Goal: Task Accomplishment & Management: Use online tool/utility

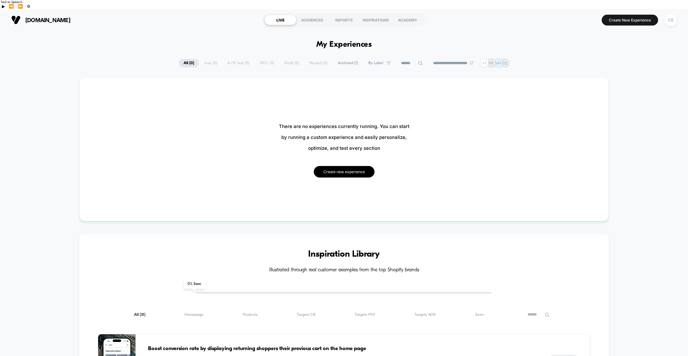
click at [336, 166] on button "Create new experience" at bounding box center [344, 172] width 61 height 12
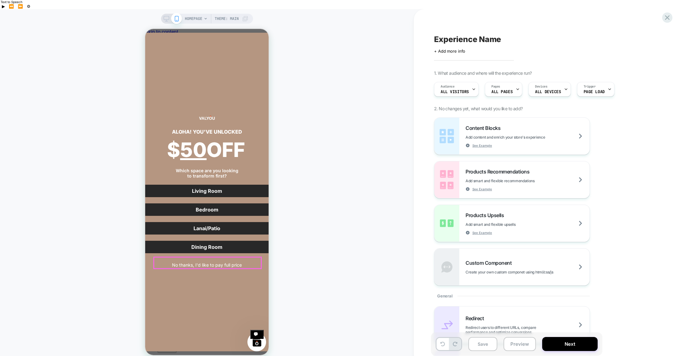
click at [200, 262] on button "No thanks, I'd like to pay full price" at bounding box center [206, 264] width 239 height 11
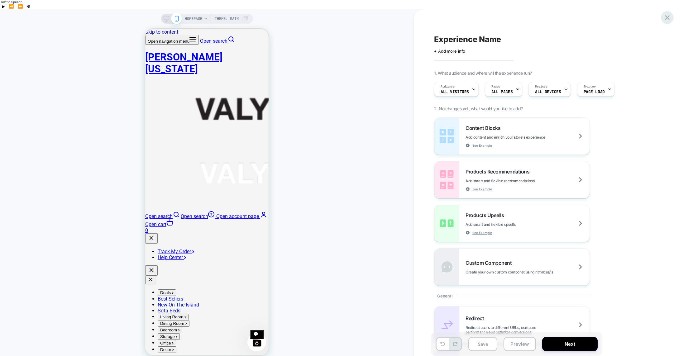
click at [668, 18] on icon at bounding box center [667, 17] width 8 height 8
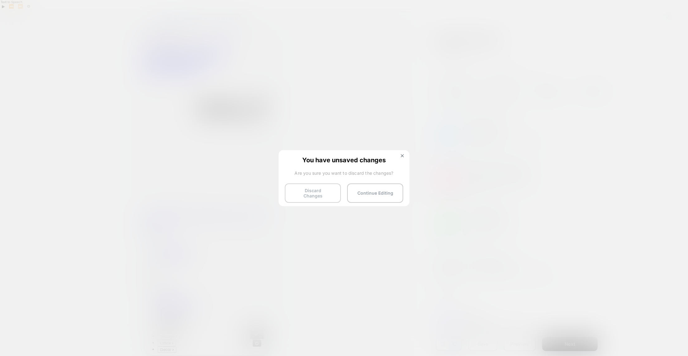
click at [0, 0] on button "Discard Changes" at bounding box center [0, 0] width 0 height 0
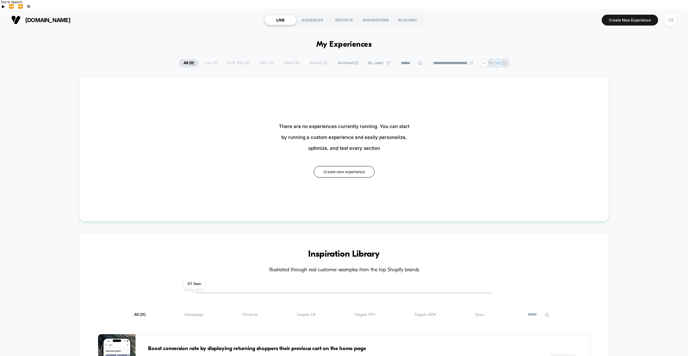
click at [34, 17] on span "valyouhawaii.com" at bounding box center [47, 20] width 45 height 7
click at [670, 14] on div "CE" at bounding box center [670, 20] width 12 height 12
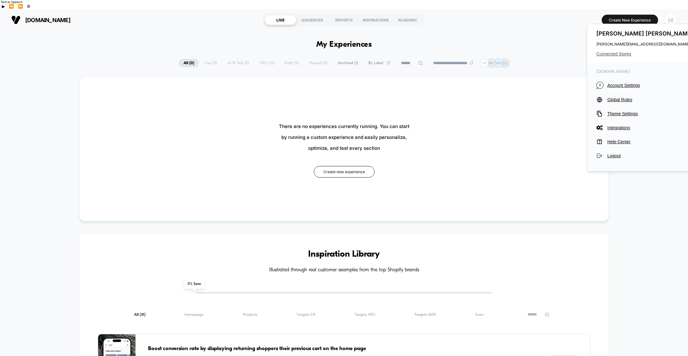
click at [615, 55] on span "Connected Stores" at bounding box center [645, 53] width 98 height 5
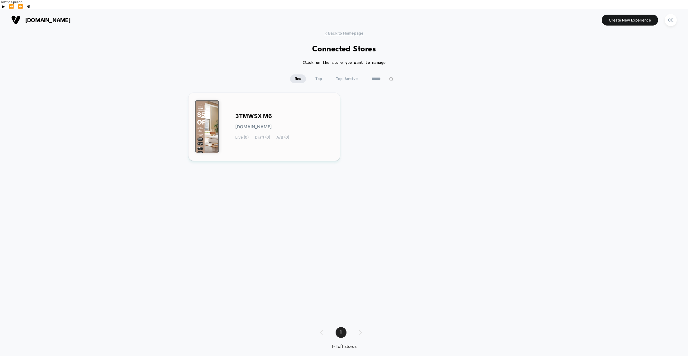
click at [320, 114] on div "3TMWSX M6 3tmwsx-m6.myshopify.com Live (0) Draft (0) A/B (0)" at bounding box center [284, 127] width 98 height 26
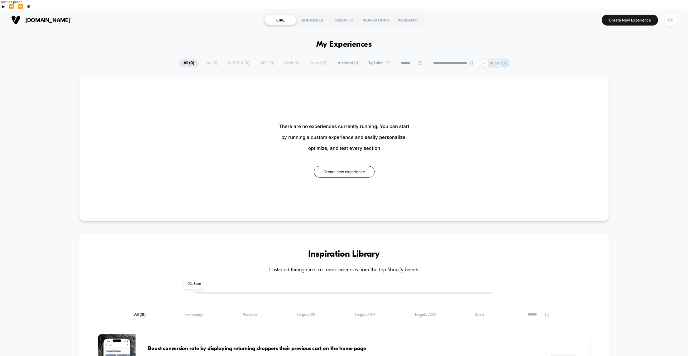
click at [670, 14] on div "CE" at bounding box center [670, 20] width 12 height 12
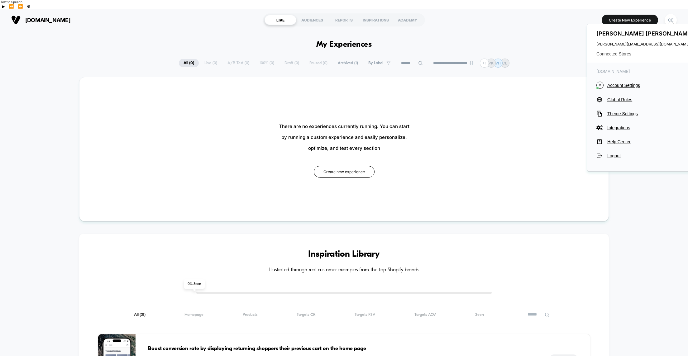
click at [611, 54] on span "Connected Stores" at bounding box center [645, 53] width 98 height 5
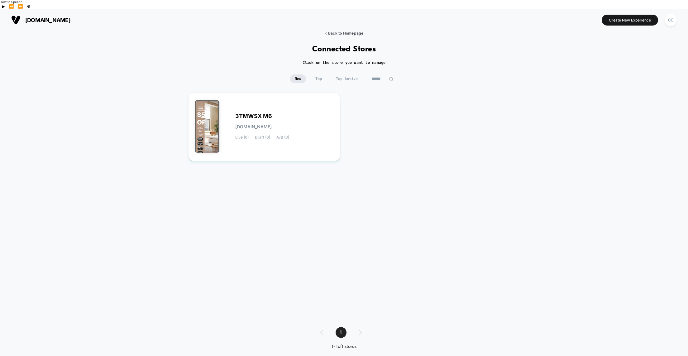
click at [335, 31] on span "< Back to Homepage" at bounding box center [343, 33] width 39 height 5
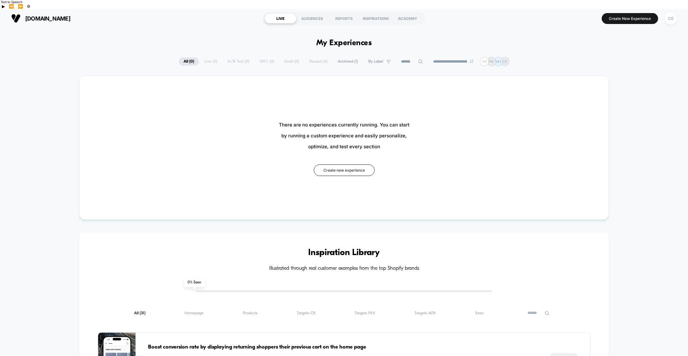
scroll to position [2, 0]
click at [346, 164] on button "Create new experience" at bounding box center [344, 170] width 61 height 12
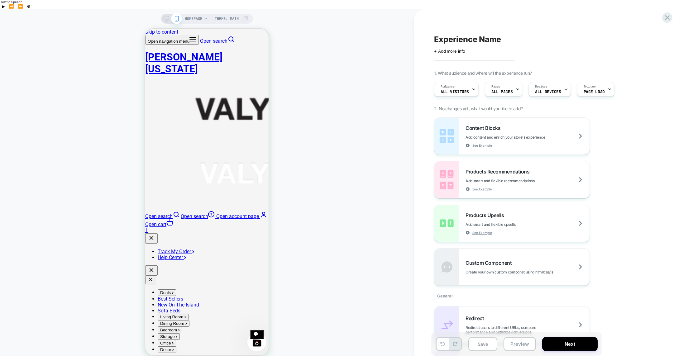
click at [199, 14] on span "HOMEPAGE" at bounding box center [193, 19] width 17 height 10
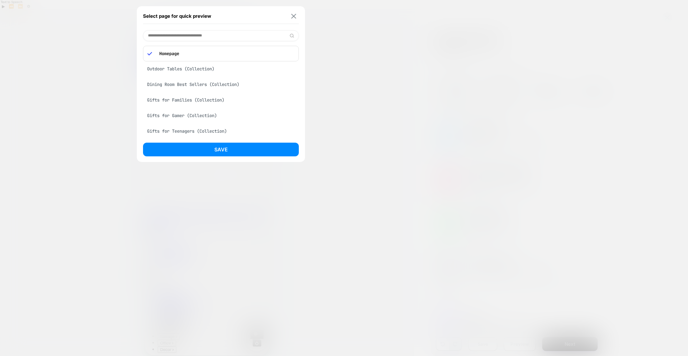
click at [297, 16] on button at bounding box center [294, 15] width 8 height 5
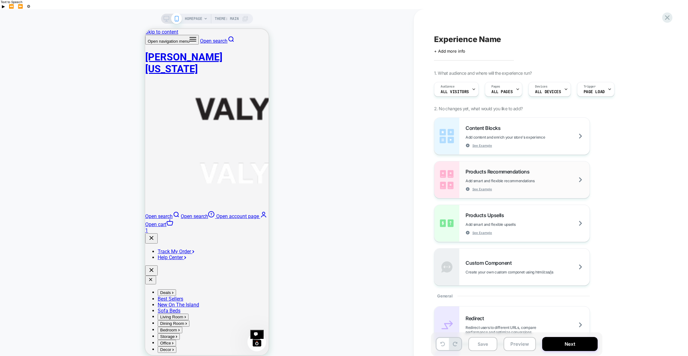
click at [445, 178] on img at bounding box center [446, 179] width 25 height 37
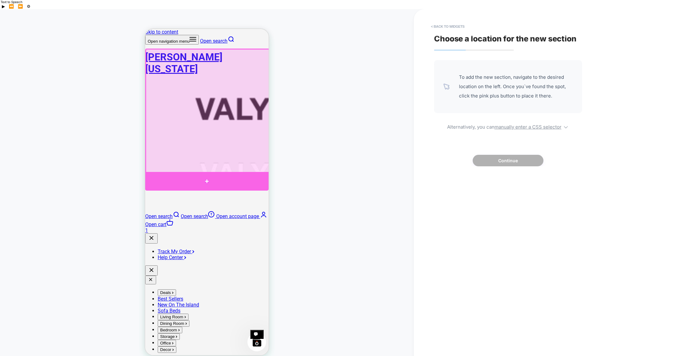
click at [207, 181] on div at bounding box center [206, 181] width 123 height 19
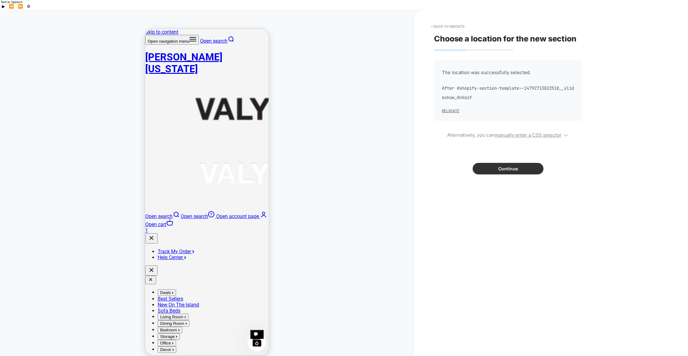
click at [505, 163] on button "Continue" at bounding box center [508, 169] width 71 height 12
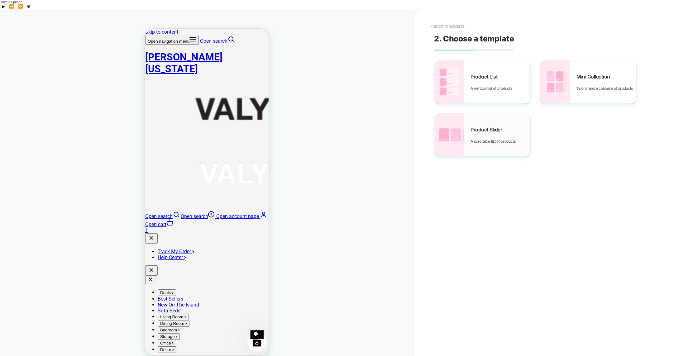
click at [492, 127] on div "Product Slider A scrollable list of products" at bounding box center [500, 134] width 60 height 17
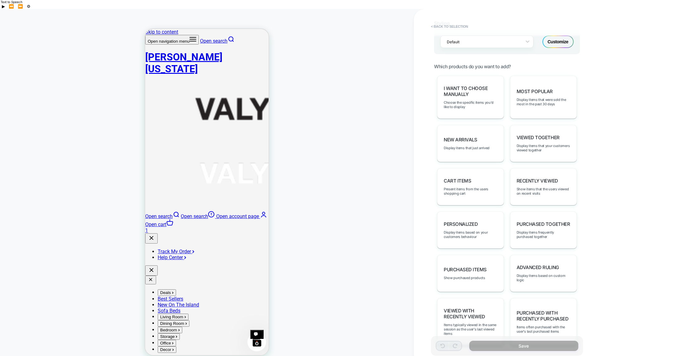
scroll to position [269, 0]
click at [0, 0] on span "Present items from the users shopping cart" at bounding box center [0, 0] width 0 height 0
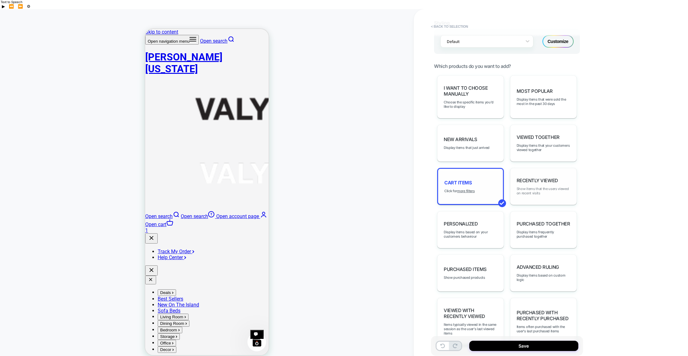
click at [0, 0] on span "Show items that the users viewed on recent visits" at bounding box center [0, 0] width 0 height 0
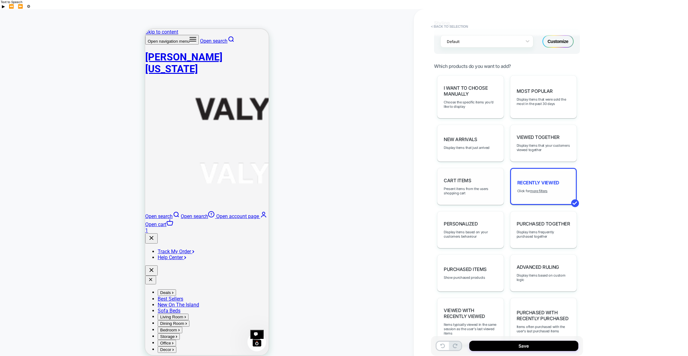
scroll to position [280, 0]
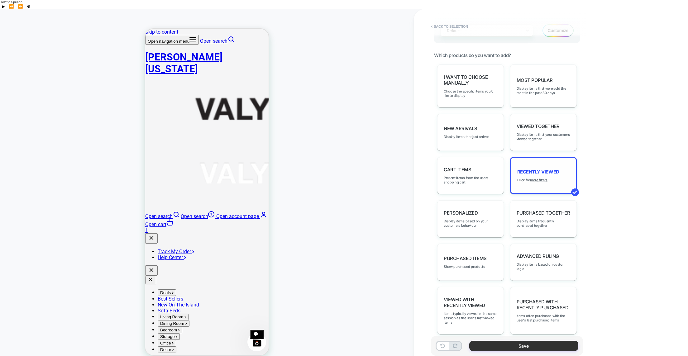
click at [511, 341] on button "Save" at bounding box center [523, 346] width 109 height 10
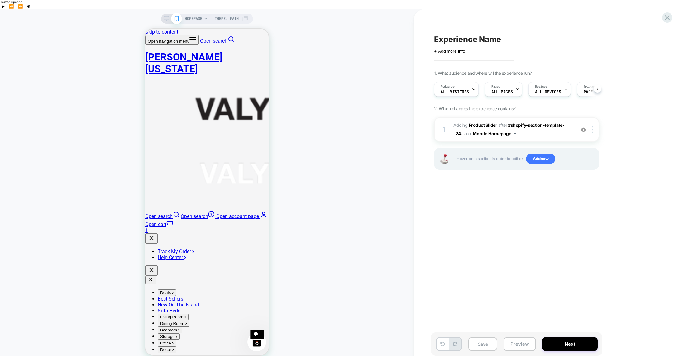
scroll to position [0, 0]
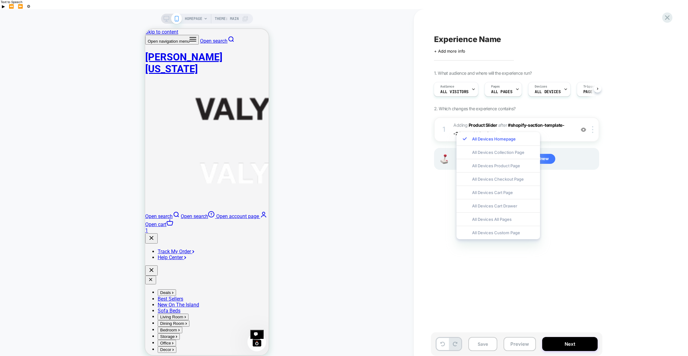
click at [481, 269] on div "Experience Name Click to edit experience details + Add more info 1. What audien…" at bounding box center [548, 187] width 234 height 344
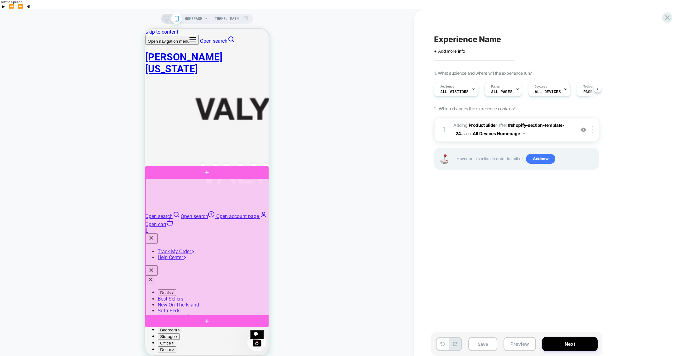
click at [217, 233] on div at bounding box center [207, 247] width 123 height 137
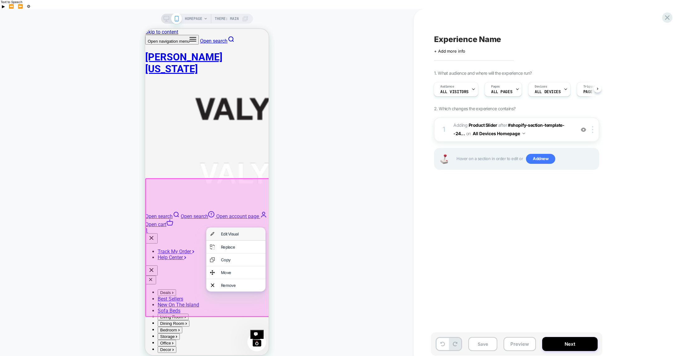
click at [226, 234] on div "Edit Visual" at bounding box center [241, 233] width 41 height 5
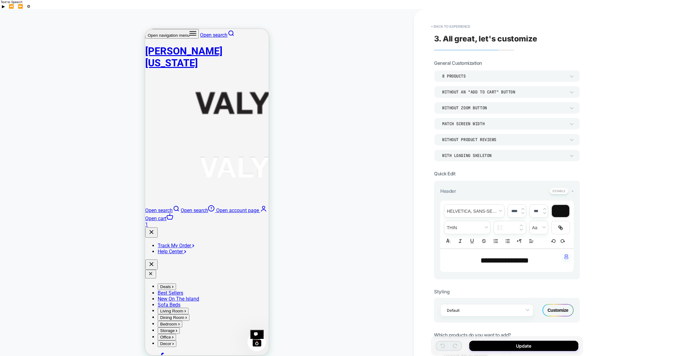
scroll to position [42, 0]
drag, startPoint x: 485, startPoint y: 251, endPoint x: 535, endPoint y: 252, distance: 50.5
click at [0, 0] on p "**********" at bounding box center [0, 0] width 0 height 0
type input "****"
drag, startPoint x: 455, startPoint y: 250, endPoint x: 482, endPoint y: 250, distance: 27.1
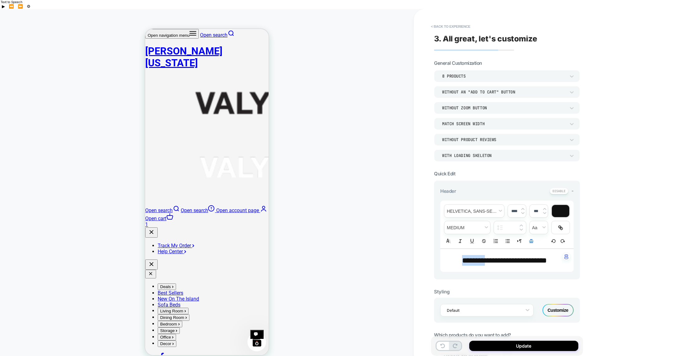
click at [0, 0] on p "**********" at bounding box center [0, 0] width 0 height 0
click at [463, 257] on span "**********" at bounding box center [504, 260] width 82 height 7
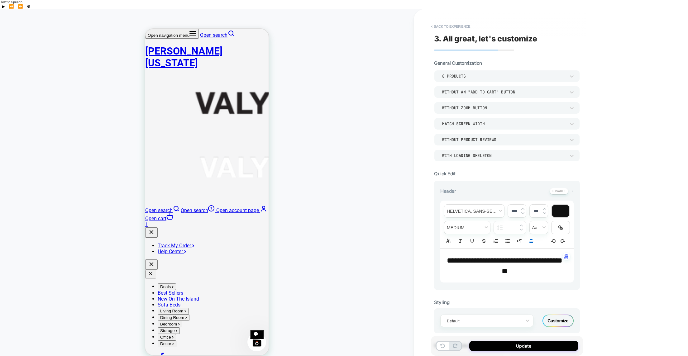
click at [535, 257] on span "**********" at bounding box center [505, 266] width 116 height 18
click at [0, 0] on p "**********" at bounding box center [0, 0] width 0 height 0
drag, startPoint x: 505, startPoint y: 250, endPoint x: 501, endPoint y: 249, distance: 3.5
click at [501, 257] on span "**********" at bounding box center [505, 266] width 113 height 18
click at [604, 254] on div "**********" at bounding box center [551, 187] width 274 height 356
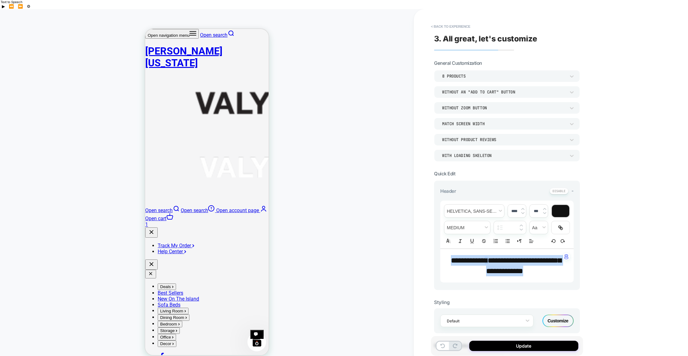
drag, startPoint x: 516, startPoint y: 259, endPoint x: 425, endPoint y: 233, distance: 94.3
click at [410, 237] on div "**********" at bounding box center [344, 187] width 688 height 356
click at [0, 0] on span "fontWeight" at bounding box center [0, 0] width 0 height 0
click at [0, 0] on img at bounding box center [0, 0] width 0 height 0
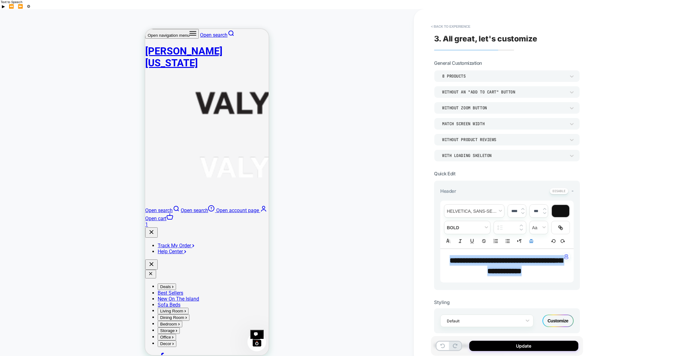
type input "****"
click at [503, 221] on div "****" at bounding box center [510, 227] width 32 height 13
drag, startPoint x: 503, startPoint y: 217, endPoint x: 510, endPoint y: 218, distance: 6.3
click at [504, 221] on div "****" at bounding box center [510, 227] width 32 height 13
click at [510, 225] on input "****" at bounding box center [513, 227] width 12 height 5
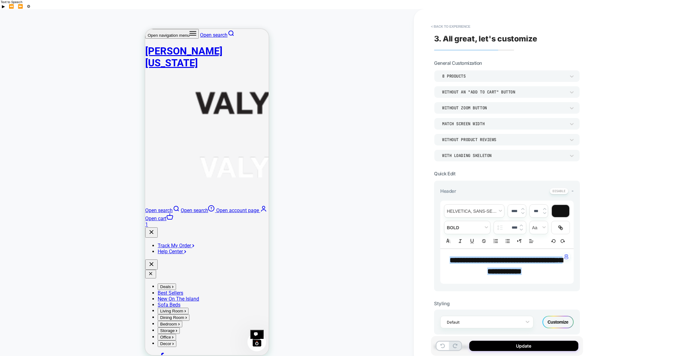
drag, startPoint x: 509, startPoint y: 217, endPoint x: 526, endPoint y: 219, distance: 16.9
click at [526, 221] on div "****" at bounding box center [509, 227] width 33 height 13
type input "****"
click at [523, 212] on img at bounding box center [522, 213] width 3 height 2
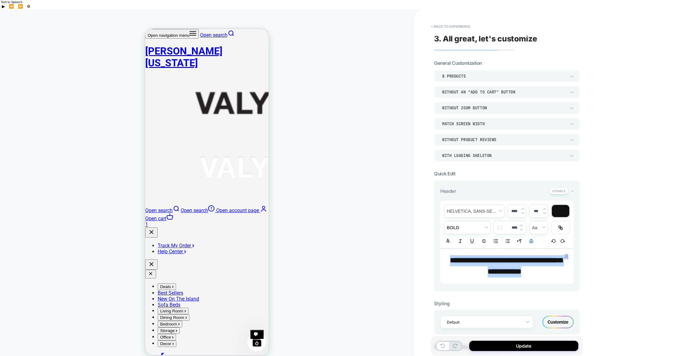
type input "****"
click at [507, 257] on span "**********" at bounding box center [506, 266] width 112 height 18
click at [523, 205] on div "****" at bounding box center [517, 211] width 18 height 13
click at [521, 221] on div "****" at bounding box center [510, 227] width 32 height 13
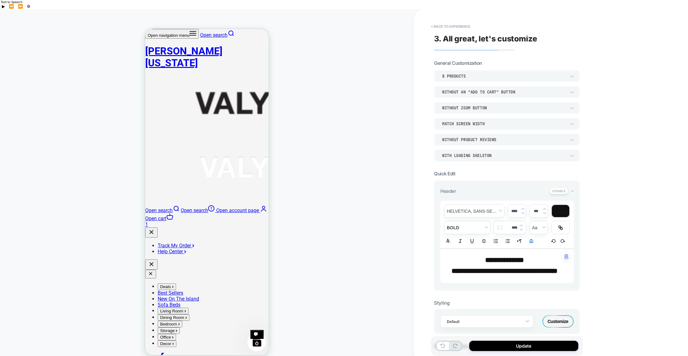
click at [0, 0] on img at bounding box center [0, 0] width 0 height 0
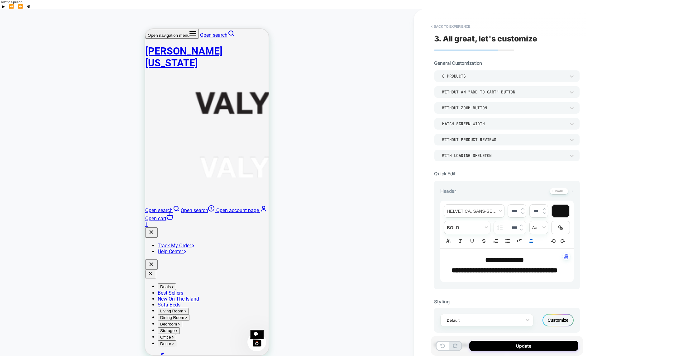
click at [0, 0] on img at bounding box center [0, 0] width 0 height 0
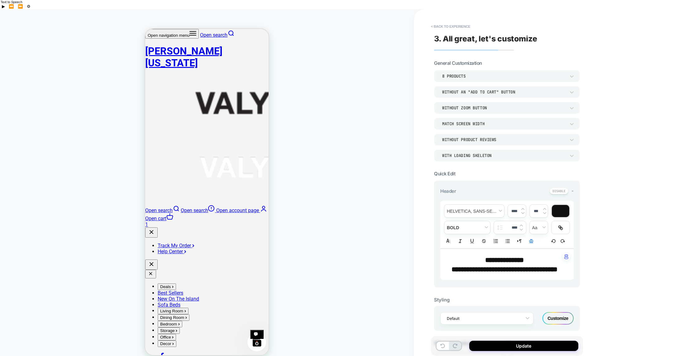
click at [0, 0] on img at bounding box center [0, 0] width 0 height 0
type input "****"
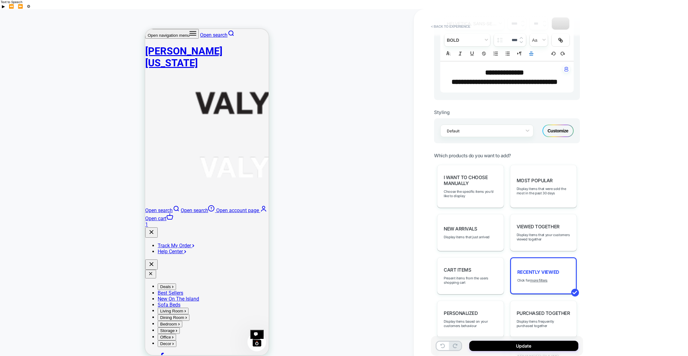
scroll to position [79, 0]
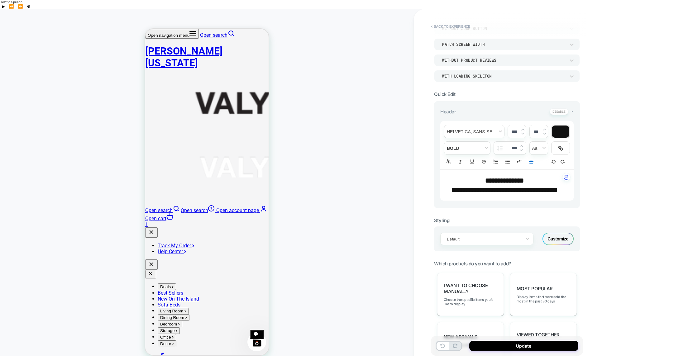
click at [555, 238] on div "Customize" at bounding box center [557, 239] width 31 height 12
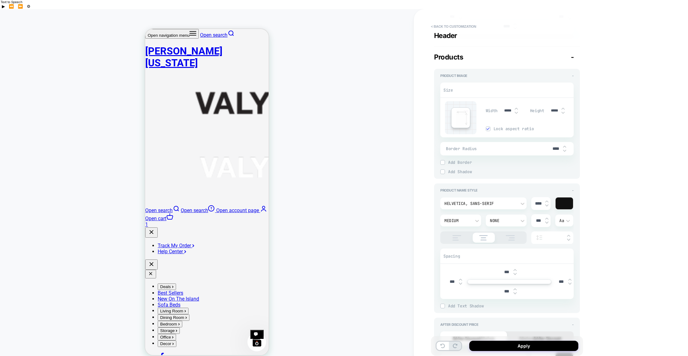
scroll to position [235, 0]
click at [0, 0] on div "Medium" at bounding box center [0, 0] width 0 height 0
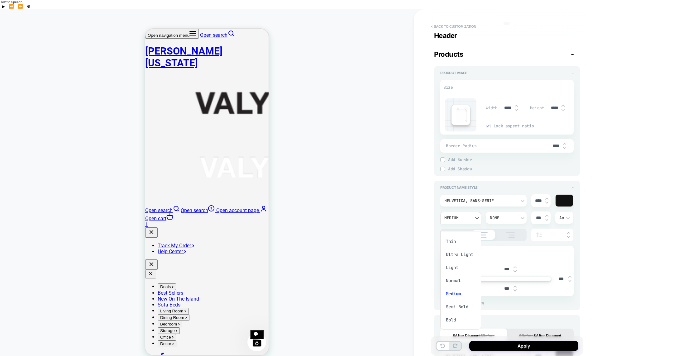
click at [448, 313] on div "Bold" at bounding box center [461, 319] width 36 height 13
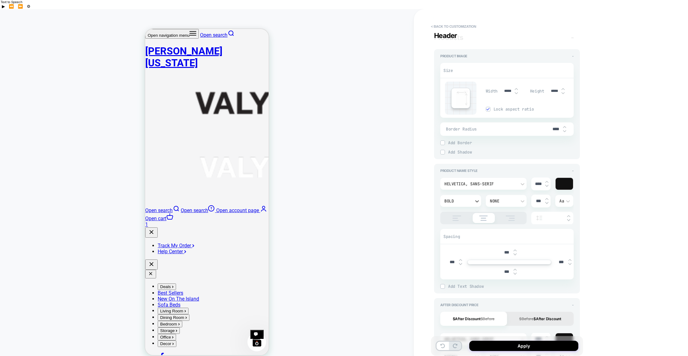
type textarea "*"
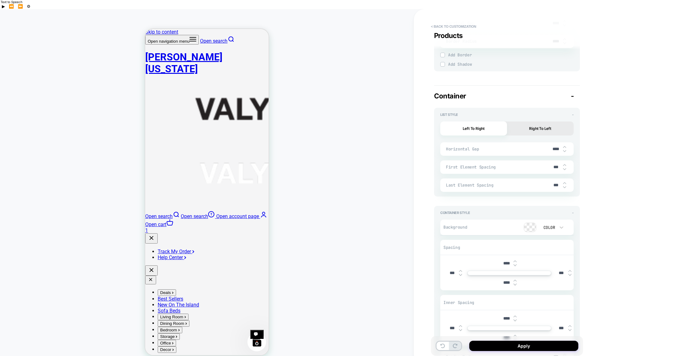
scroll to position [1025, 0]
drag, startPoint x: 507, startPoint y: 280, endPoint x: 515, endPoint y: 281, distance: 8.1
click at [515, 281] on div "****" at bounding box center [508, 284] width 19 height 13
type input "***"
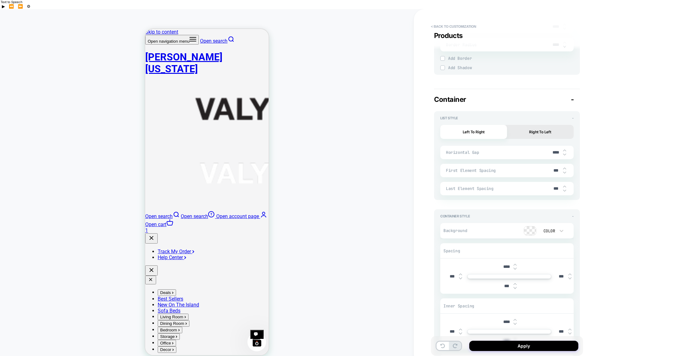
type textarea "*"
type input "***"
click at [464, 285] on div "***" at bounding box center [509, 286] width 129 height 13
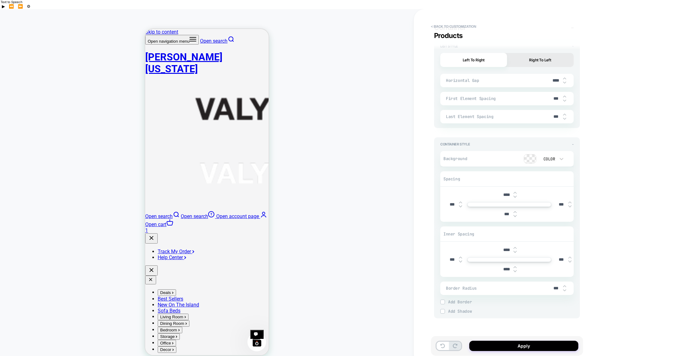
type textarea "*"
click at [484, 341] on button "Apply" at bounding box center [523, 346] width 109 height 10
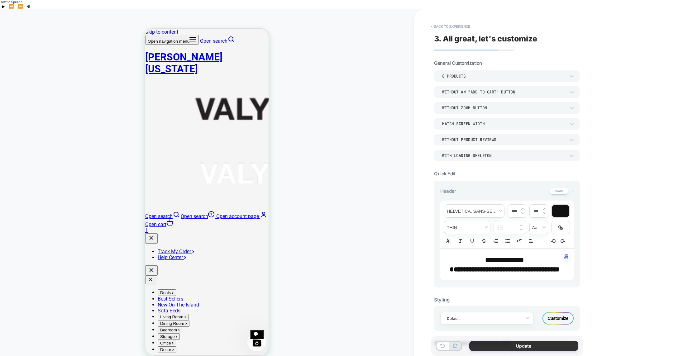
click at [487, 341] on button "Update" at bounding box center [523, 346] width 109 height 10
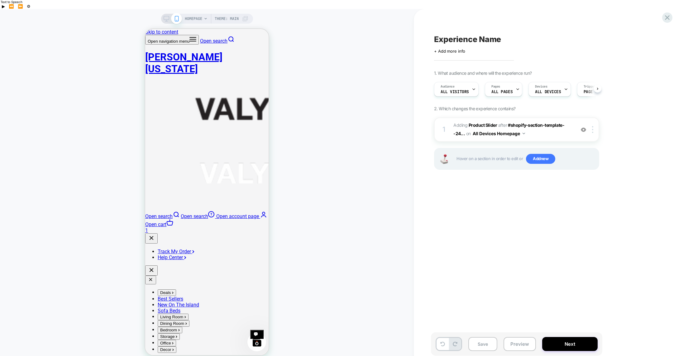
scroll to position [0, 0]
click at [166, 16] on icon at bounding box center [167, 19] width 6 height 6
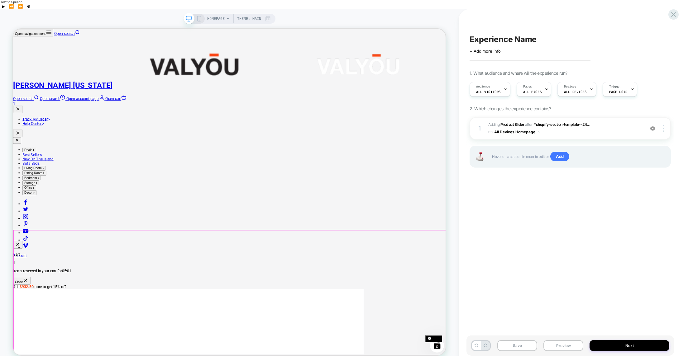
scroll to position [123, 0]
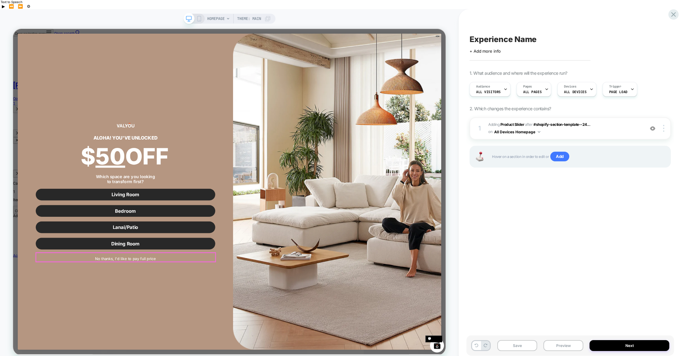
click at [163, 331] on button "No thanks, I'd like to pay full price" at bounding box center [162, 335] width 239 height 12
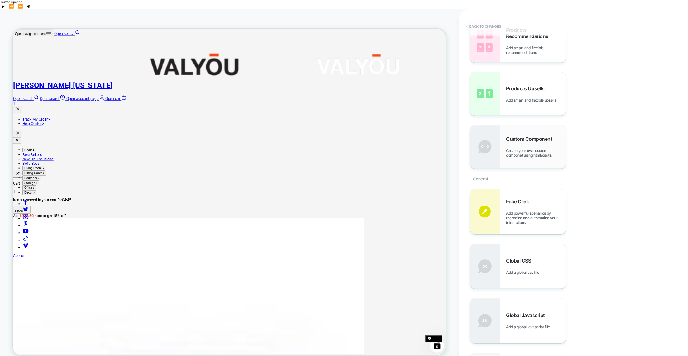
scroll to position [135, 0]
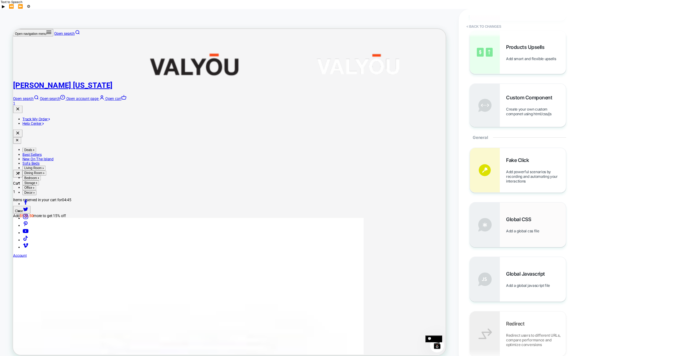
click at [0, 0] on img at bounding box center [0, 0] width 0 height 0
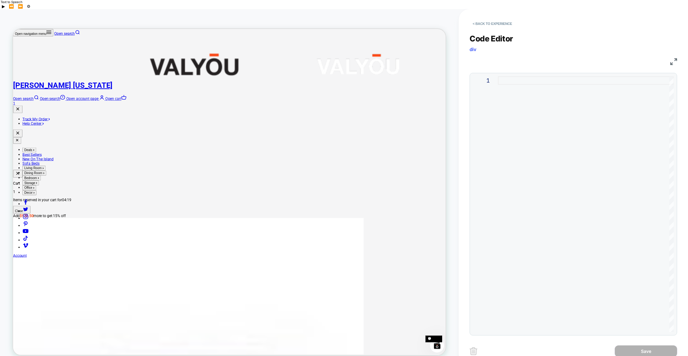
click at [502, 89] on div at bounding box center [586, 204] width 176 height 256
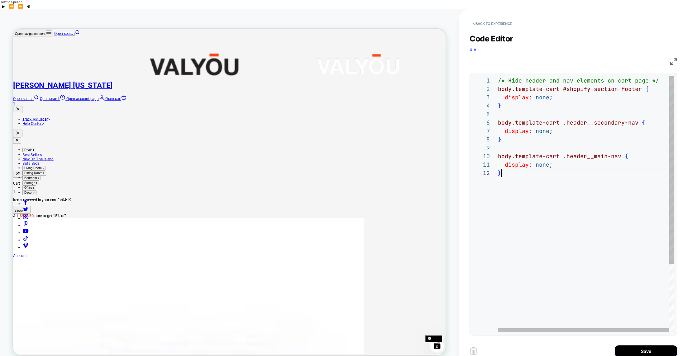
scroll to position [8, 3]
click at [216, 14] on span "HOMEPAGE" at bounding box center [215, 19] width 17 height 10
click at [256, 10] on div "Select page for quick preview" at bounding box center [243, 16] width 156 height 16
click at [510, 166] on div "} body.template-cart .header__main-nav { display: none ; } display: none ; body…" at bounding box center [586, 250] width 176 height 348
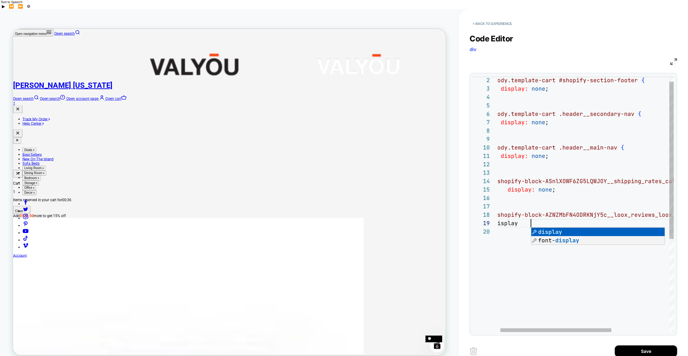
scroll to position [67, 37]
type textarea "**********"
click at [515, 223] on div "} body.template-cart .header__main-nav { display: none ; } display: none ; body…" at bounding box center [629, 276] width 271 height 416
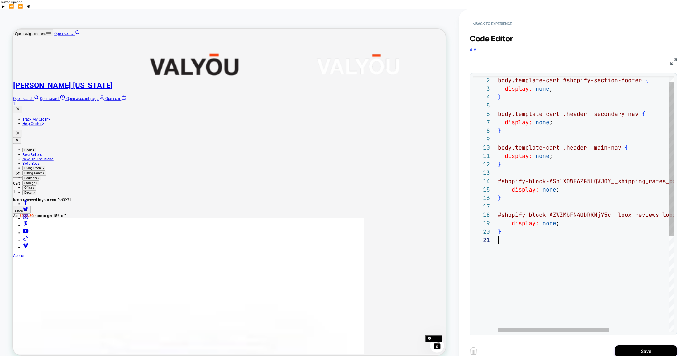
scroll to position [8, 0]
click at [515, 237] on div "} body.template-cart .header__main-nav { display: none ; } display: none ; body…" at bounding box center [633, 284] width 271 height 432
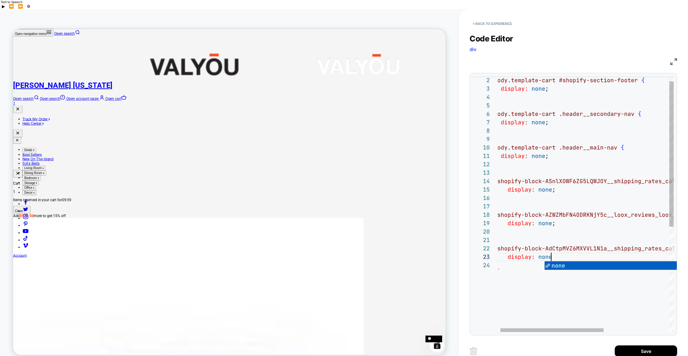
scroll to position [17, 60]
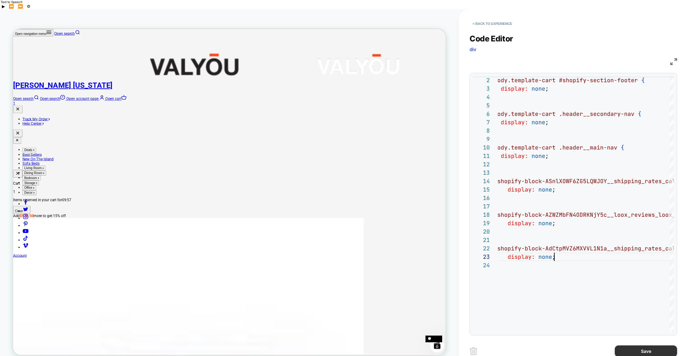
type textarea "**********"
click at [634, 345] on button "Save" at bounding box center [646, 351] width 62 height 12
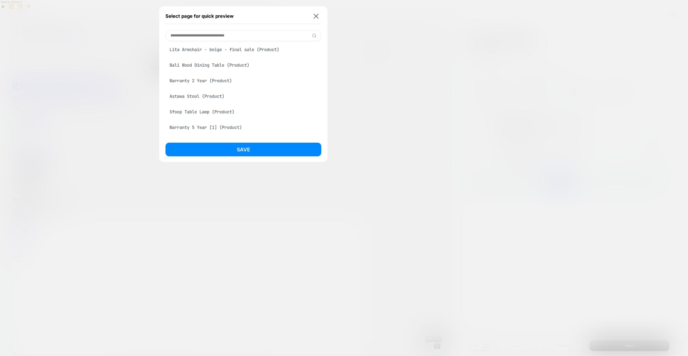
scroll to position [279, 0]
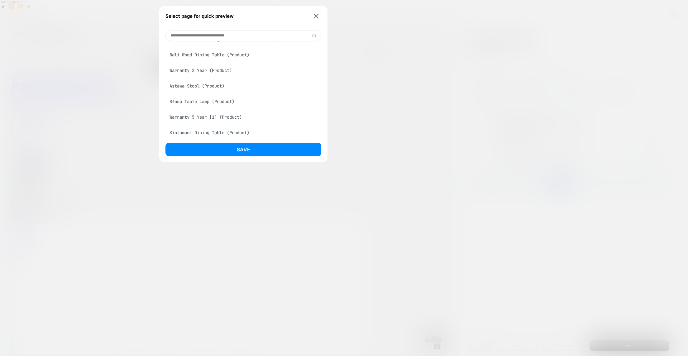
click at [216, 34] on input at bounding box center [243, 35] width 156 height 11
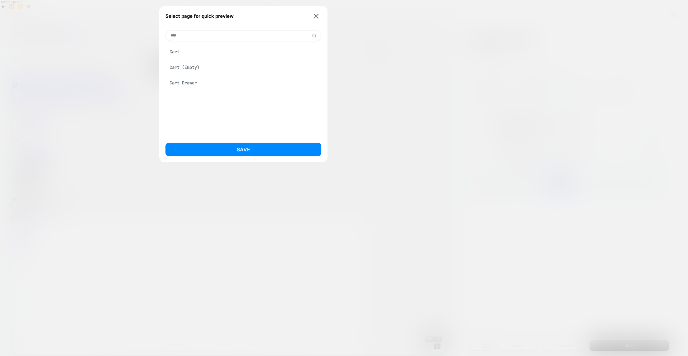
scroll to position [0, 0]
type input "****"
click at [177, 52] on div "Cart" at bounding box center [243, 52] width 156 height 12
click at [252, 147] on button "Save" at bounding box center [243, 150] width 156 height 14
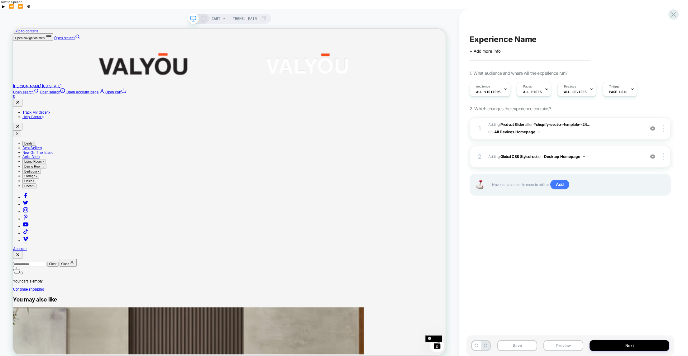
click at [499, 35] on span "Experience Name" at bounding box center [502, 39] width 67 height 9
type textarea "**********"
click at [495, 49] on span "+ Add more info" at bounding box center [484, 51] width 31 height 5
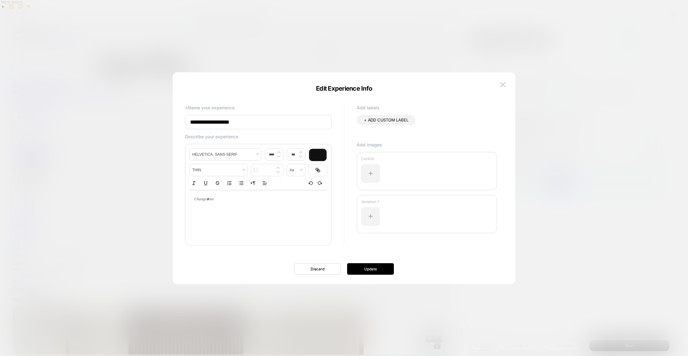
type input "****"
click at [218, 205] on div at bounding box center [258, 199] width 138 height 18
click at [365, 269] on button "Update" at bounding box center [370, 269] width 47 height 12
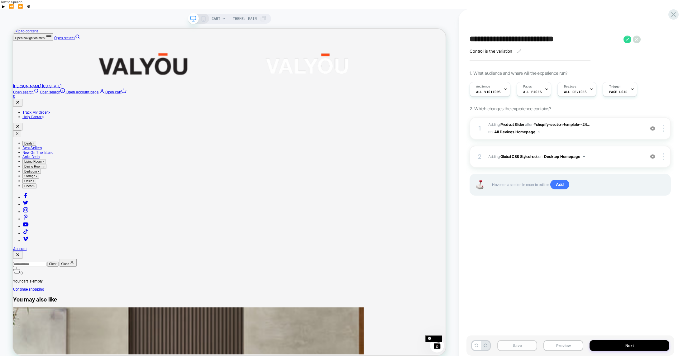
click at [524, 340] on button "Save" at bounding box center [517, 345] width 40 height 11
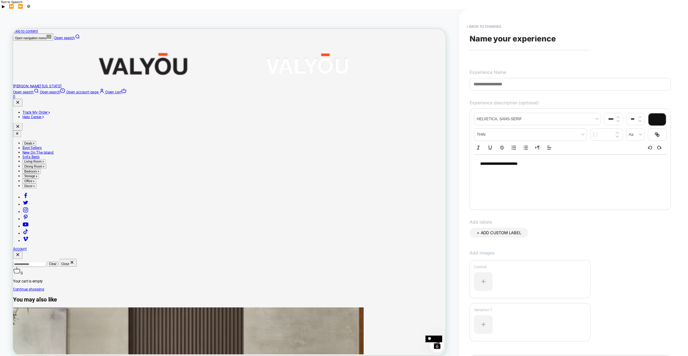
scroll to position [33, 0]
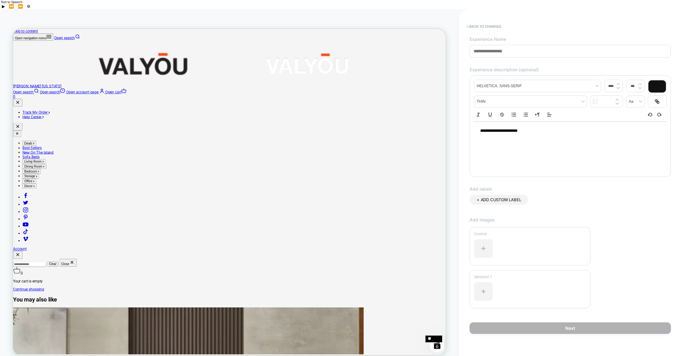
click at [510, 45] on input at bounding box center [569, 51] width 201 height 13
drag, startPoint x: 528, startPoint y: 43, endPoint x: 474, endPoint y: 40, distance: 53.3
click at [474, 45] on input at bounding box center [569, 51] width 201 height 13
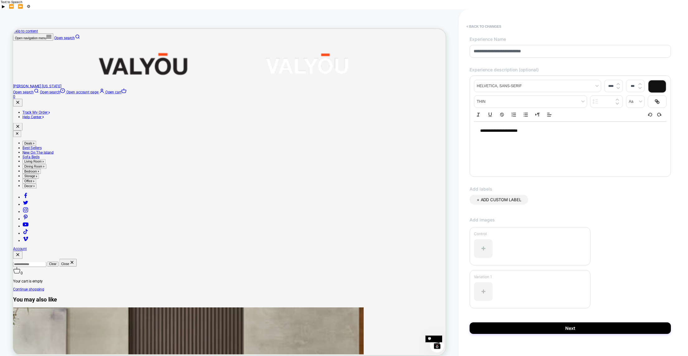
click at [518, 45] on input "**********" at bounding box center [569, 51] width 201 height 13
type input "**********"
click at [550, 322] on button "Next" at bounding box center [569, 328] width 201 height 12
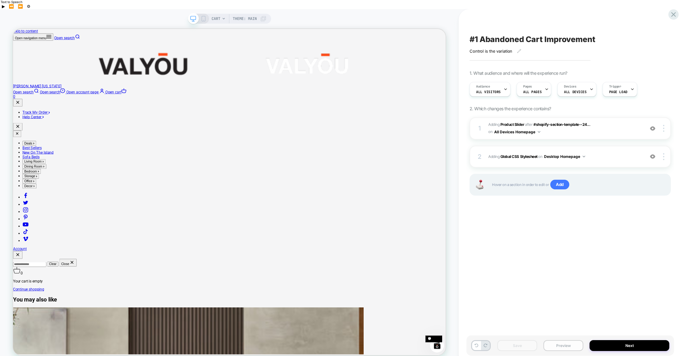
click at [565, 340] on button "Preview" at bounding box center [563, 345] width 40 height 11
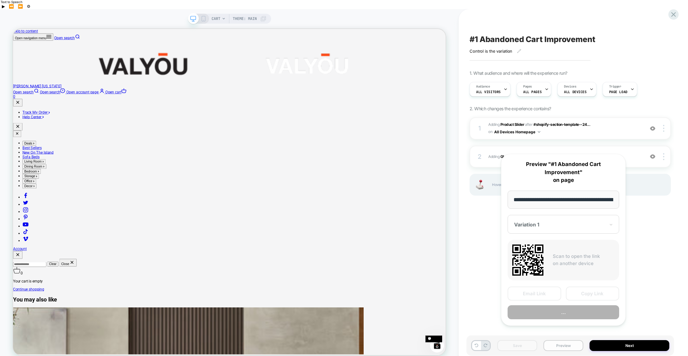
scroll to position [0, 24]
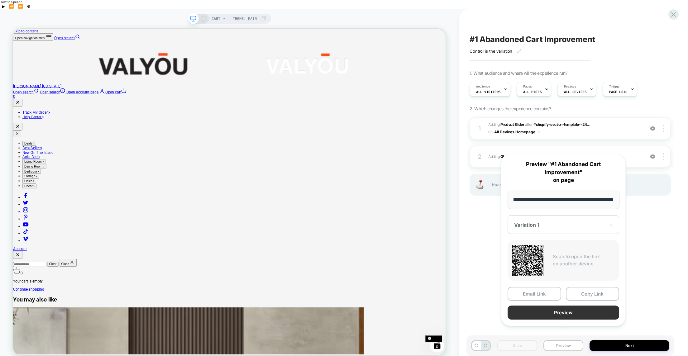
click at [559, 311] on button "Preview" at bounding box center [563, 313] width 112 height 14
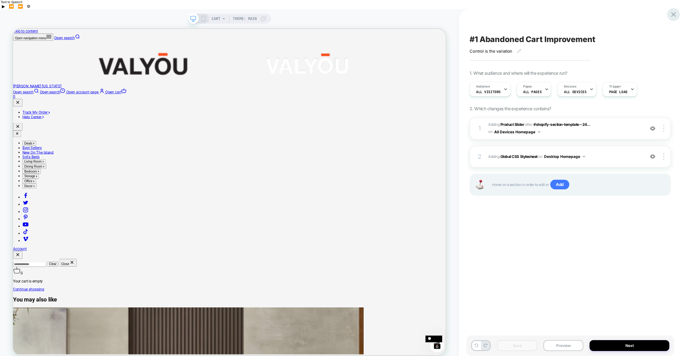
click at [670, 17] on icon at bounding box center [673, 14] width 8 height 8
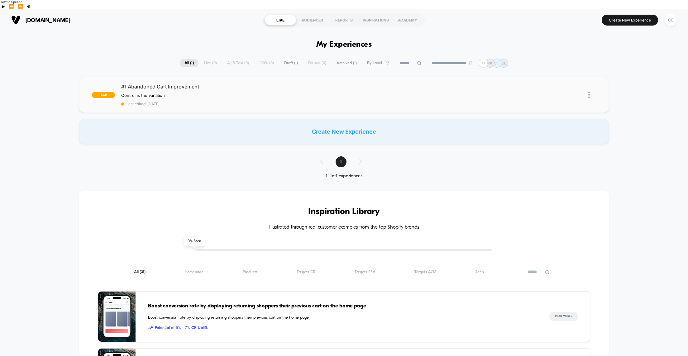
click at [589, 92] on img at bounding box center [589, 95] width 2 height 7
click at [559, 101] on div "Preview Link" at bounding box center [557, 100] width 56 height 14
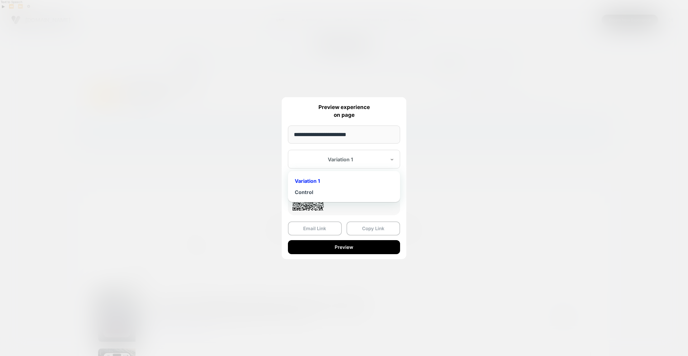
click at [360, 157] on div at bounding box center [340, 159] width 92 height 6
click at [323, 192] on div "Control" at bounding box center [344, 192] width 106 height 11
click at [365, 133] on input "**********" at bounding box center [344, 135] width 112 height 18
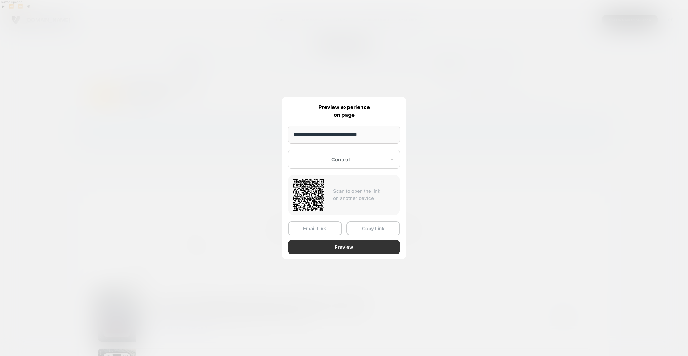
type input "**********"
click at [337, 248] on button "Preview" at bounding box center [344, 247] width 112 height 14
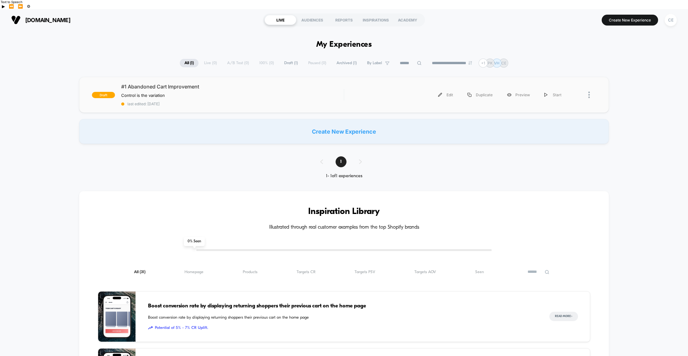
click at [590, 88] on div at bounding box center [592, 95] width 8 height 14
click at [553, 100] on div "Preview Link" at bounding box center [557, 100] width 56 height 14
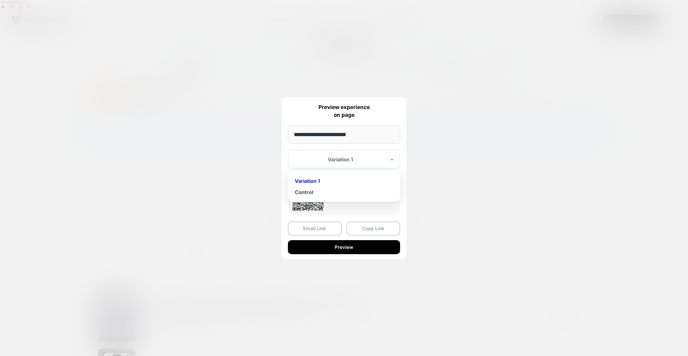
click at [321, 162] on div at bounding box center [340, 159] width 92 height 6
click at [308, 191] on div "Control" at bounding box center [344, 192] width 106 height 11
click at [365, 134] on input "**********" at bounding box center [344, 135] width 112 height 18
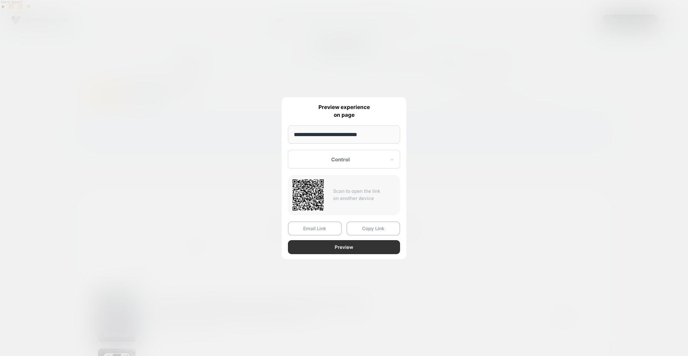
type input "**********"
click at [336, 246] on button "Preview" at bounding box center [344, 247] width 112 height 14
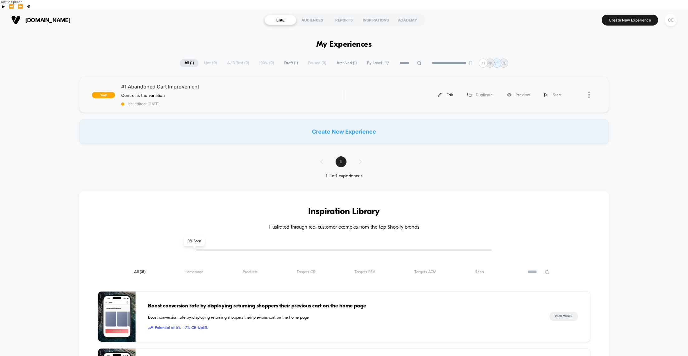
click at [443, 88] on div "Edit" at bounding box center [445, 95] width 29 height 14
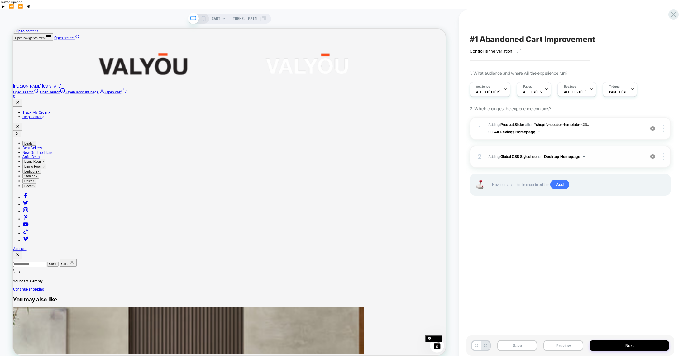
click at [665, 151] on div "2 Adding Global CSS Stylesheet on Desktop Homepage Copy to Mobile Target All De…" at bounding box center [569, 157] width 201 height 22
click at [663, 153] on img at bounding box center [663, 156] width 1 height 7
click at [615, 149] on div "Target All Devices" at bounding box center [626, 147] width 55 height 17
click at [523, 340] on button "Save" at bounding box center [517, 345] width 40 height 11
click at [673, 16] on icon at bounding box center [673, 14] width 8 height 8
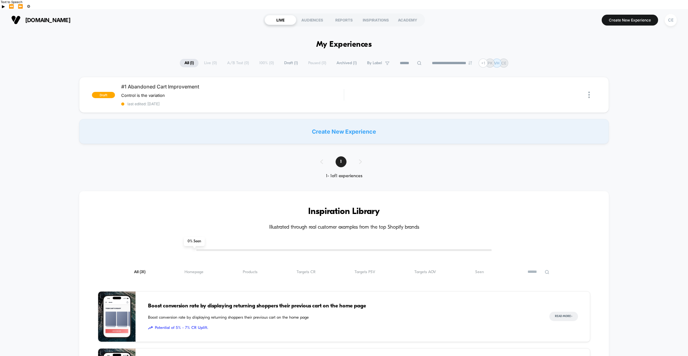
scroll to position [1, 0]
click at [588, 91] on img at bounding box center [589, 94] width 2 height 7
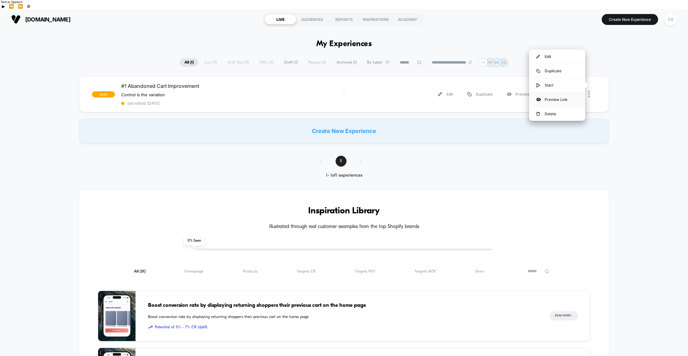
click at [562, 97] on div "Preview Link" at bounding box center [557, 100] width 56 height 14
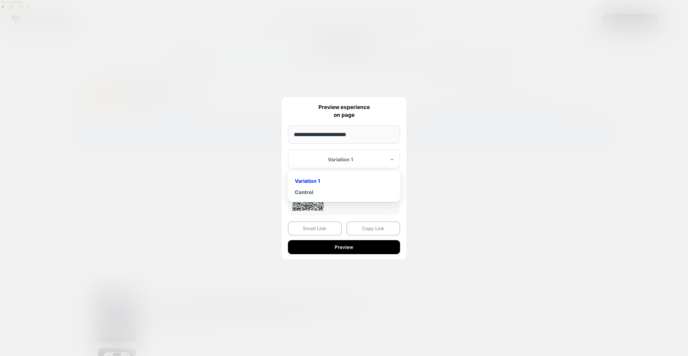
click at [362, 160] on div at bounding box center [340, 159] width 92 height 6
click at [328, 192] on div "Control" at bounding box center [344, 192] width 106 height 11
click at [363, 136] on input "**********" at bounding box center [344, 135] width 112 height 18
type input "**********"
click at [338, 203] on div "Scan to open the link on another device" at bounding box center [344, 195] width 112 height 40
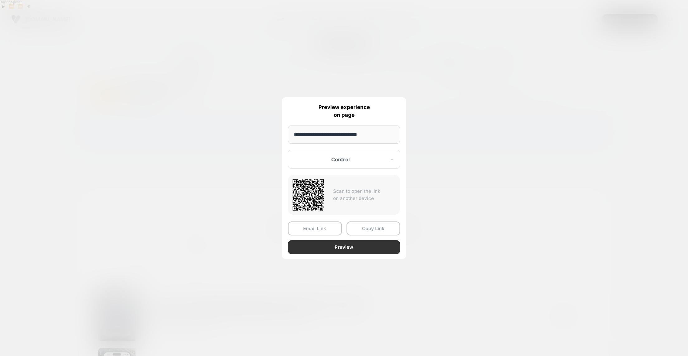
click at [345, 246] on button "Preview" at bounding box center [344, 247] width 112 height 14
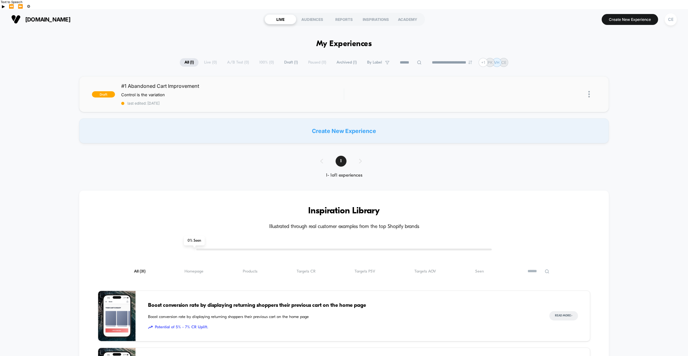
click at [589, 91] on img at bounding box center [589, 94] width 2 height 7
click at [553, 87] on div "Start" at bounding box center [552, 94] width 31 height 14
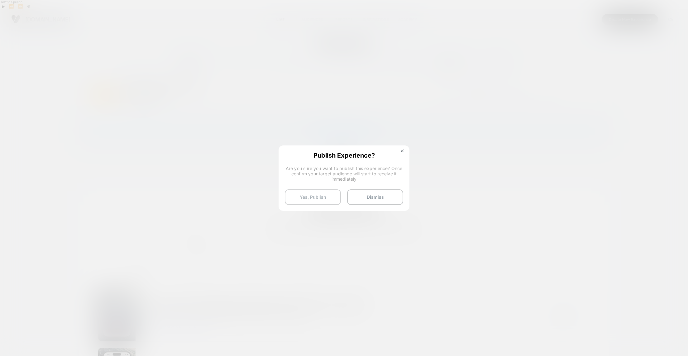
click at [317, 197] on button "Yes, Publish" at bounding box center [313, 197] width 56 height 16
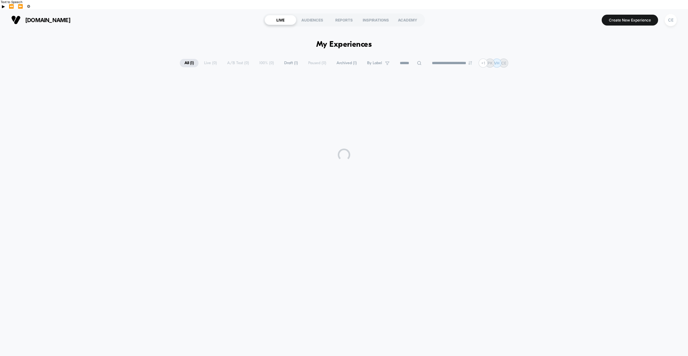
scroll to position [0, 0]
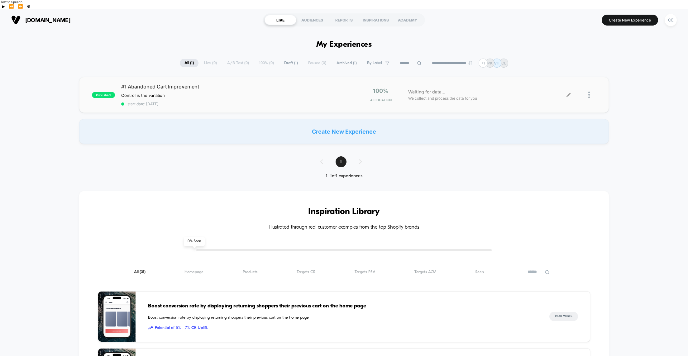
click at [590, 88] on div at bounding box center [592, 95] width 8 height 15
click at [555, 48] on div "Edit" at bounding box center [557, 50] width 56 height 14
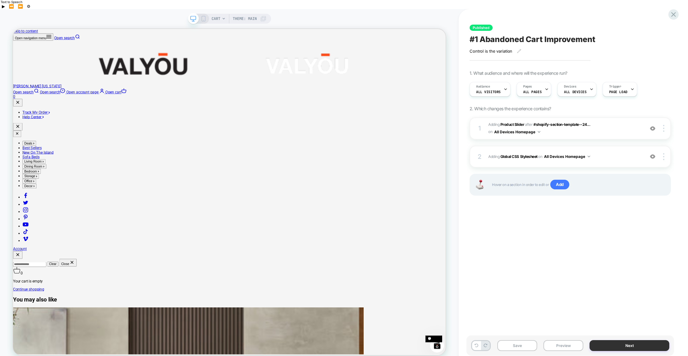
click at [613, 340] on button "Next" at bounding box center [629, 345] width 80 height 11
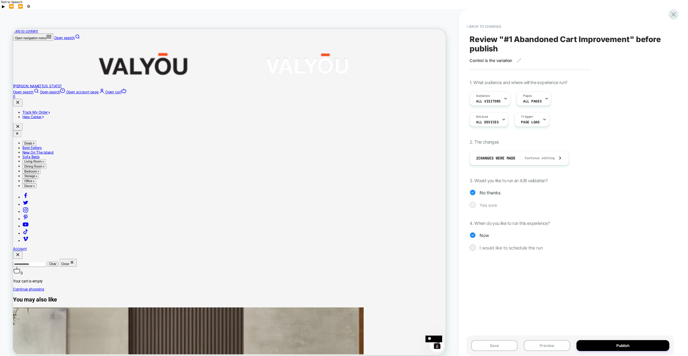
click at [472, 202] on div at bounding box center [472, 204] width 5 height 5
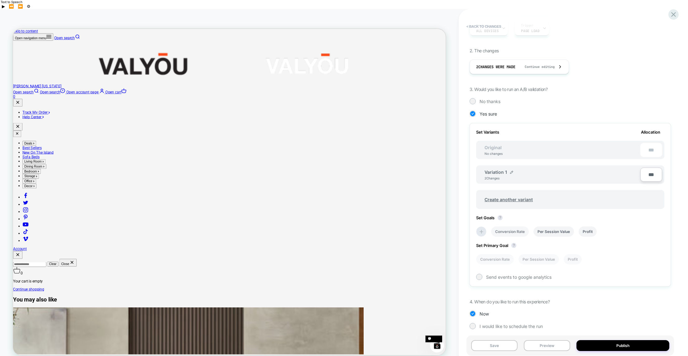
scroll to position [96, 0]
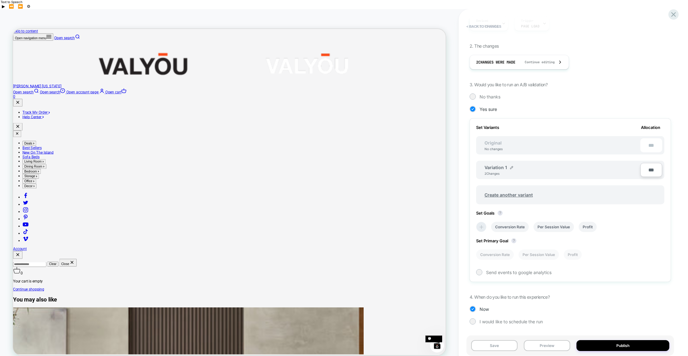
click at [482, 224] on icon at bounding box center [481, 227] width 6 height 6
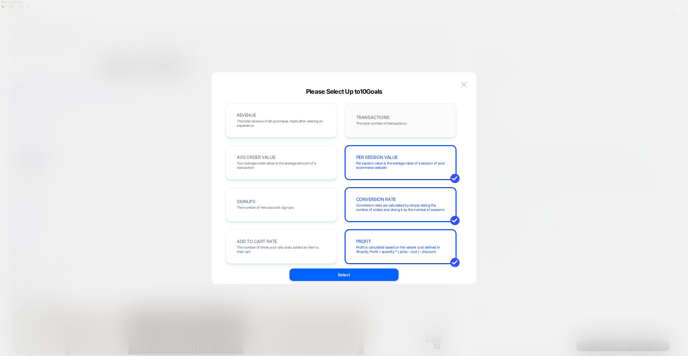
click at [365, 121] on span "The total number of transactions" at bounding box center [381, 123] width 50 height 4
click at [301, 125] on span "The total revenue of all purchases made after viewing an experience" at bounding box center [281, 123] width 89 height 9
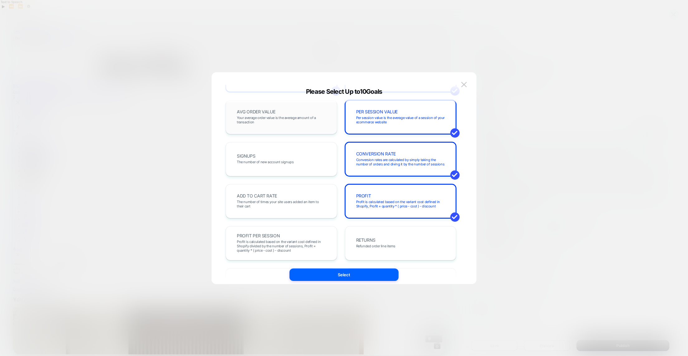
scroll to position [92, 0]
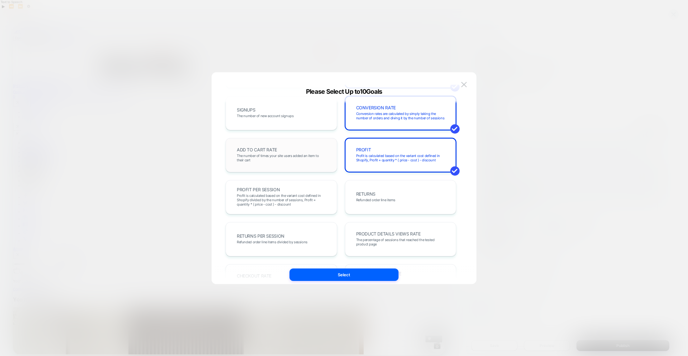
click at [291, 154] on span "The number of times your site users added an item to their cart" at bounding box center [281, 158] width 89 height 9
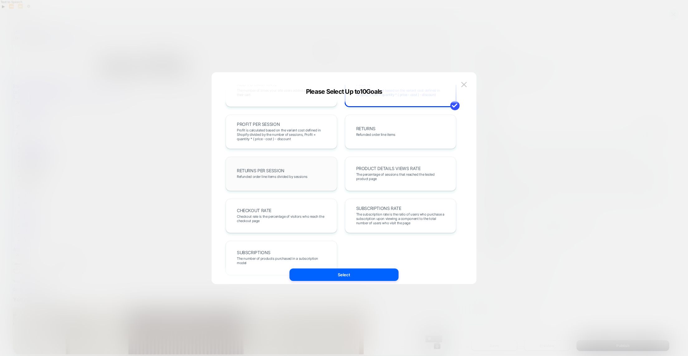
scroll to position [173, 0]
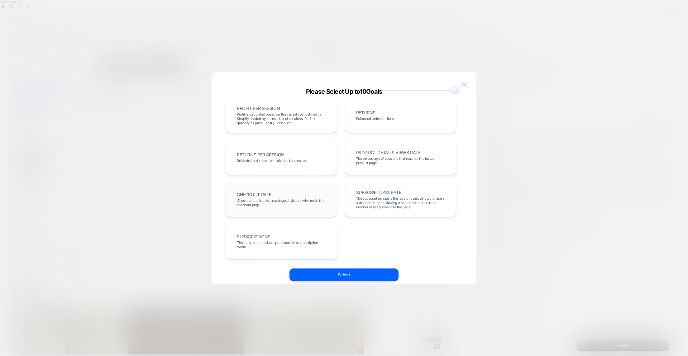
click at [303, 195] on div "CHECKOUT RATE Checkout rate is the percentage of visitors who reach the checkou…" at bounding box center [281, 199] width 98 height 21
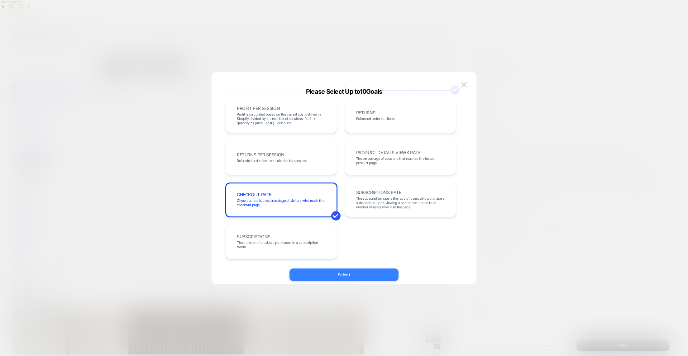
click at [337, 275] on button "Select" at bounding box center [343, 274] width 109 height 12
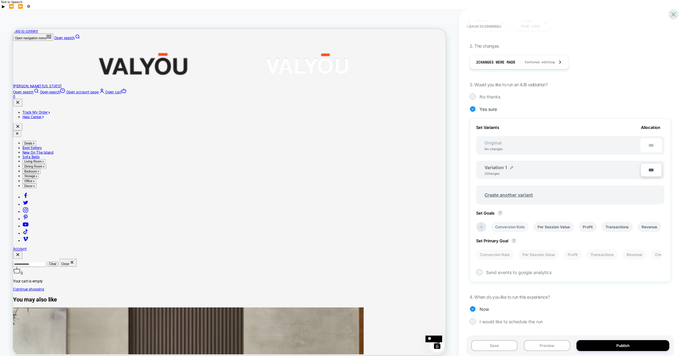
click at [506, 222] on li "Conversion Rate" at bounding box center [510, 227] width 38 height 10
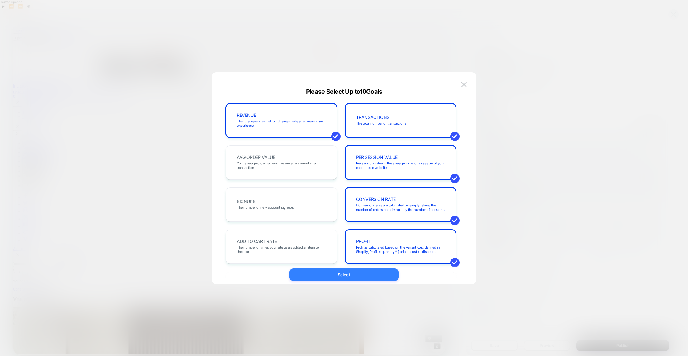
click at [344, 274] on button "Select" at bounding box center [343, 274] width 109 height 12
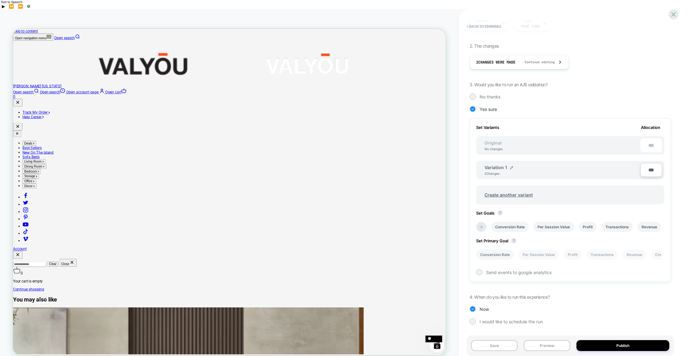
click at [500, 249] on li "Conversion Rate" at bounding box center [495, 254] width 38 height 10
click at [509, 270] on span "Send events to google analytics" at bounding box center [518, 272] width 65 height 5
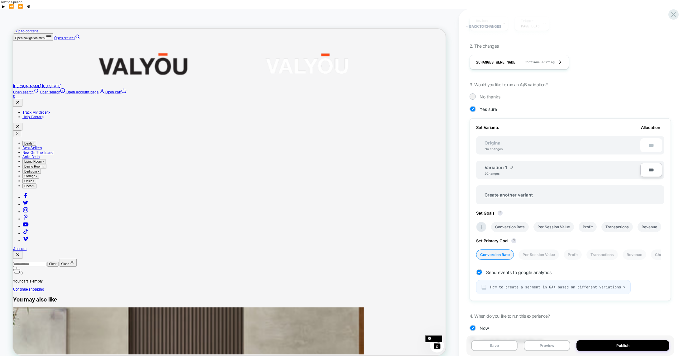
scroll to position [115, 0]
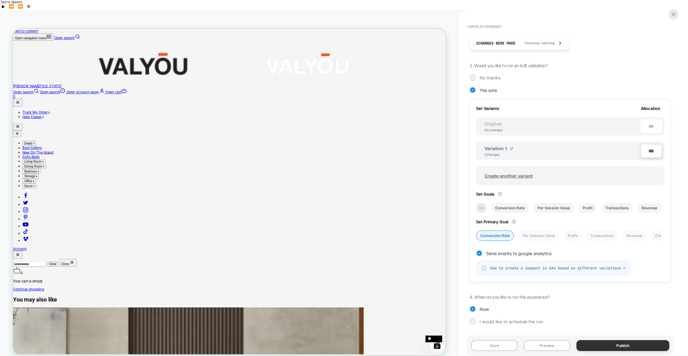
click at [612, 340] on button "Publish" at bounding box center [622, 345] width 93 height 11
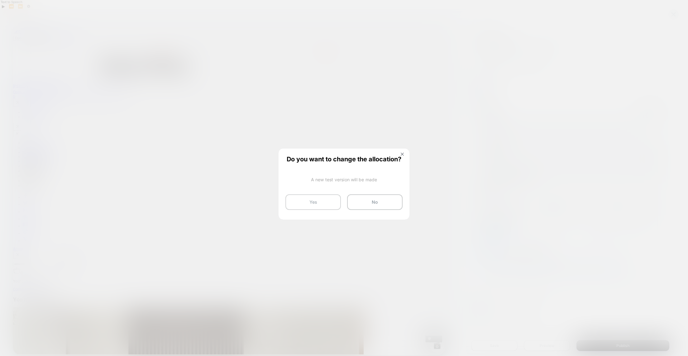
click at [311, 202] on button "Yes" at bounding box center [312, 202] width 55 height 16
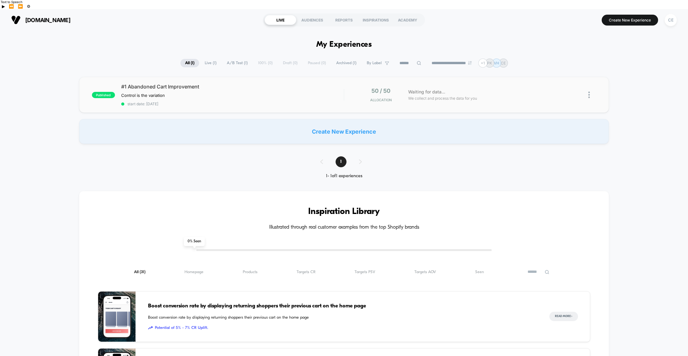
click at [589, 92] on img at bounding box center [589, 95] width 2 height 7
click at [559, 95] on div "Preview Link" at bounding box center [557, 93] width 56 height 14
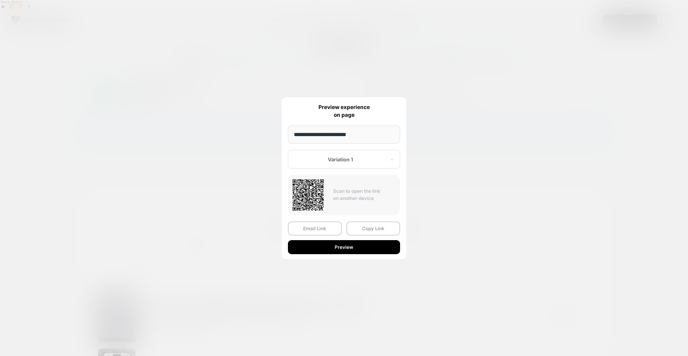
click at [335, 162] on div at bounding box center [340, 159] width 92 height 6
click at [329, 189] on div "Control" at bounding box center [344, 192] width 106 height 11
click at [366, 137] on input "**********" at bounding box center [344, 135] width 112 height 18
type input "**********"
click at [348, 249] on button "Preview" at bounding box center [344, 247] width 112 height 14
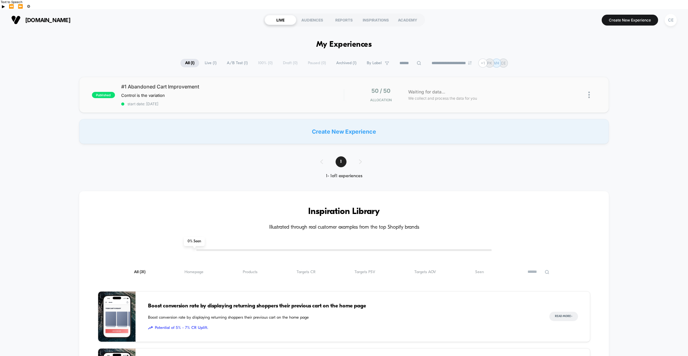
click at [589, 92] on img at bounding box center [589, 95] width 2 height 7
click at [553, 93] on div "Preview Link" at bounding box center [557, 93] width 56 height 14
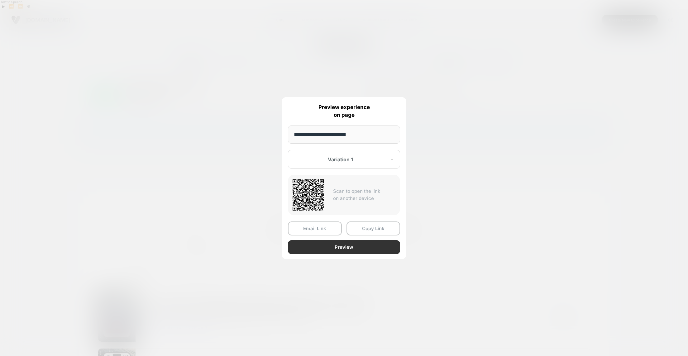
click at [336, 247] on button "Preview" at bounding box center [344, 247] width 112 height 14
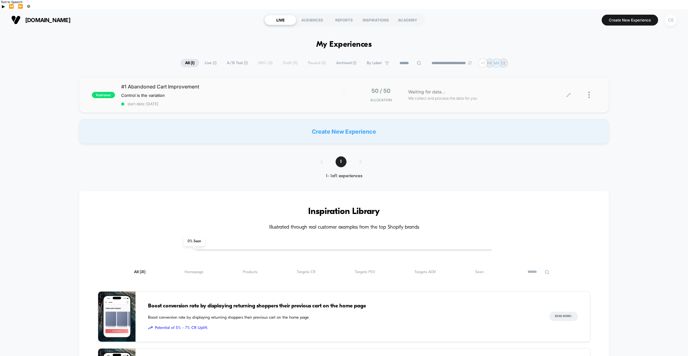
click at [670, 14] on div "CE" at bounding box center [670, 20] width 12 height 12
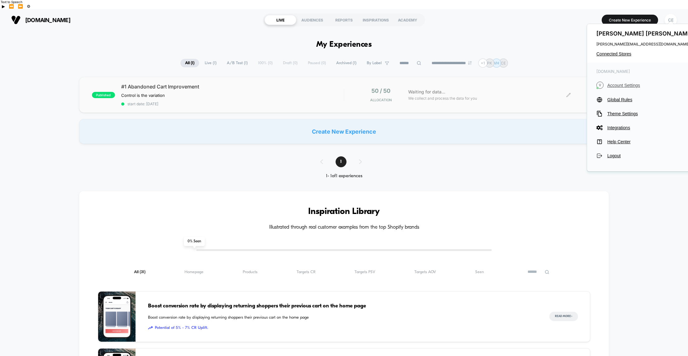
click at [620, 86] on span "Account Settings" at bounding box center [651, 85] width 88 height 5
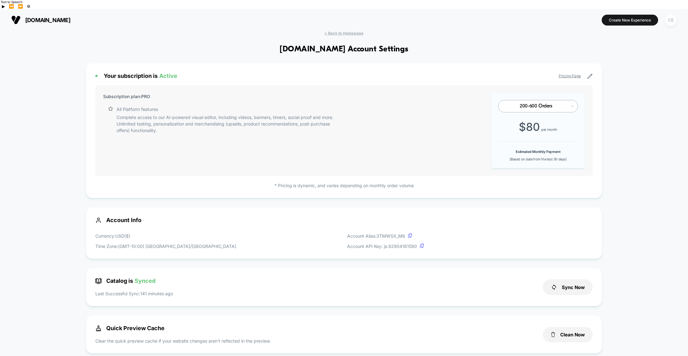
click at [669, 14] on div "CE" at bounding box center [670, 20] width 12 height 12
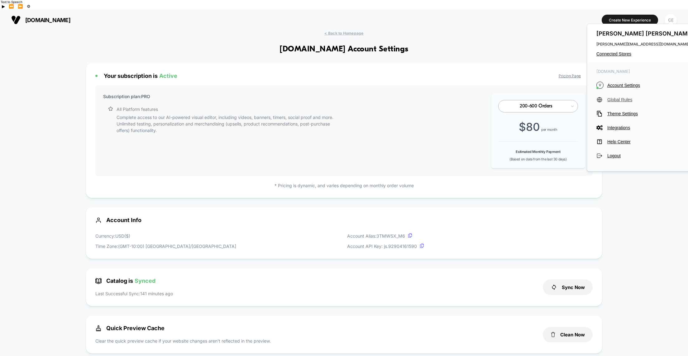
click at [612, 100] on span "Global Rules" at bounding box center [651, 99] width 88 height 5
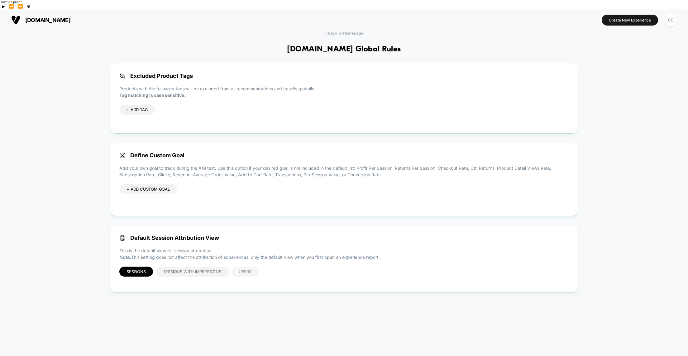
click at [245, 269] on span "Users" at bounding box center [245, 271] width 13 height 5
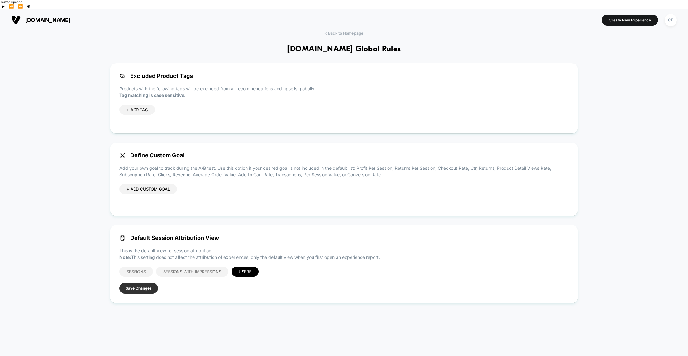
click at [140, 283] on button "Save Changes" at bounding box center [138, 288] width 39 height 11
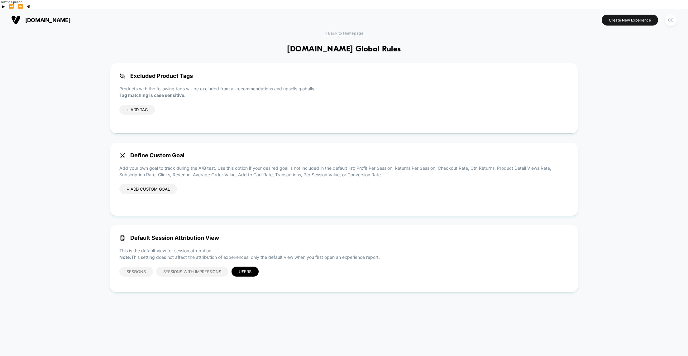
click at [672, 14] on div "CE" at bounding box center [670, 20] width 12 height 12
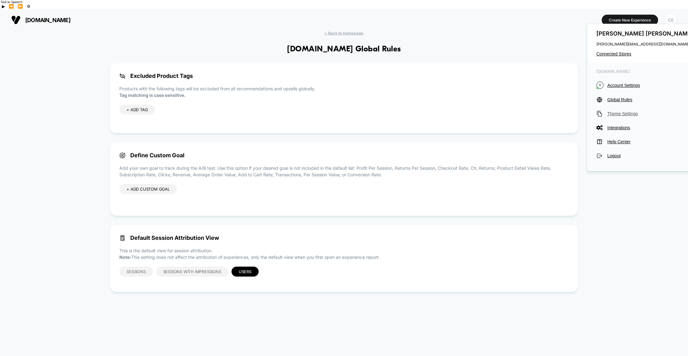
click at [620, 114] on span "Theme Settings" at bounding box center [651, 113] width 88 height 5
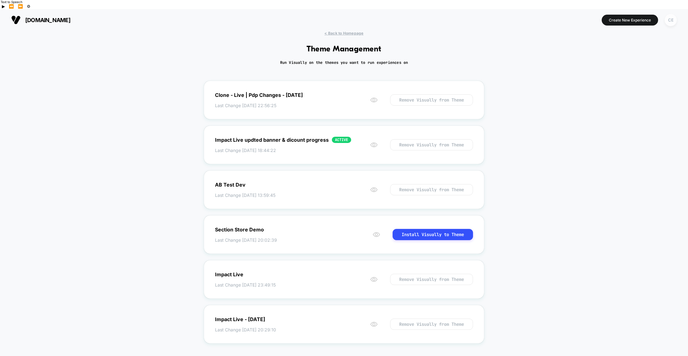
click at [670, 14] on div "CE" at bounding box center [670, 20] width 12 height 12
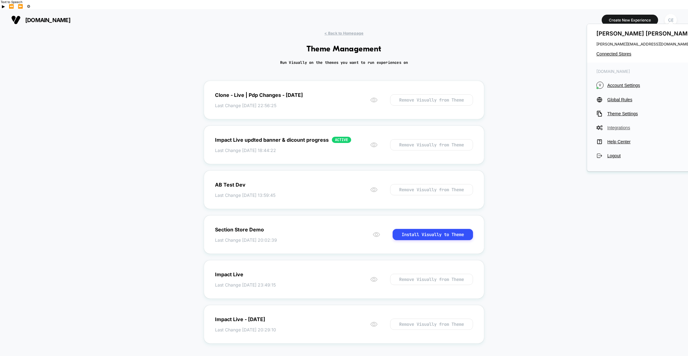
click at [619, 127] on span "Integrations" at bounding box center [651, 127] width 88 height 5
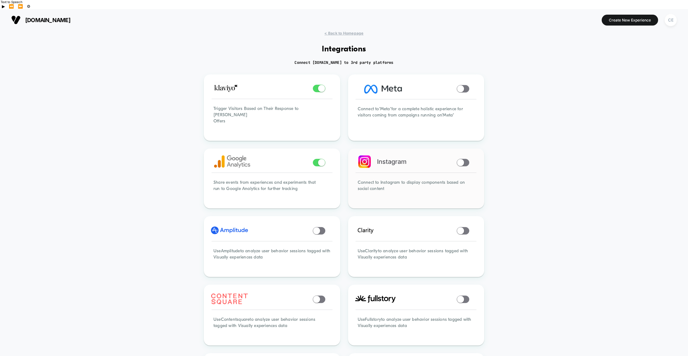
scroll to position [49, 0]
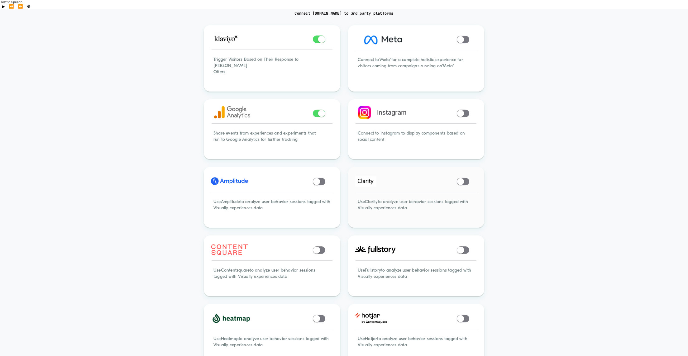
click at [460, 178] on span at bounding box center [460, 181] width 7 height 7
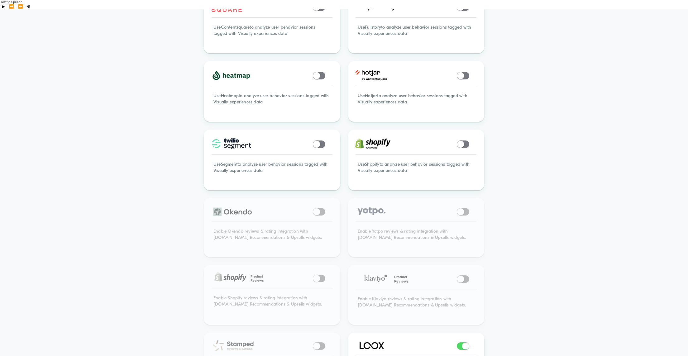
scroll to position [295, 0]
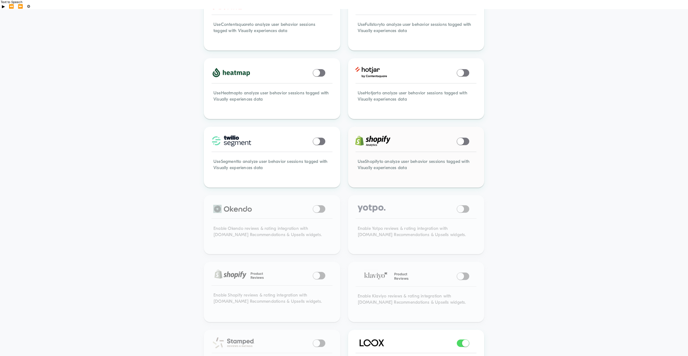
click at [463, 138] on span at bounding box center [460, 141] width 7 height 7
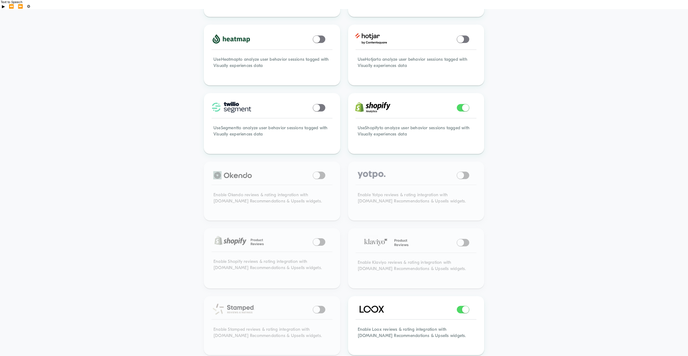
scroll to position [0, 0]
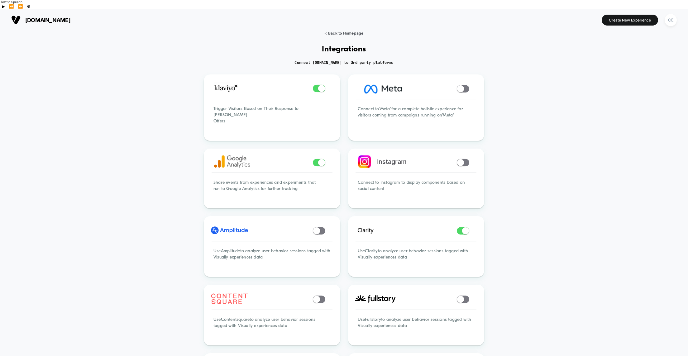
click at [344, 31] on span "< Back to Homepage" at bounding box center [343, 33] width 39 height 5
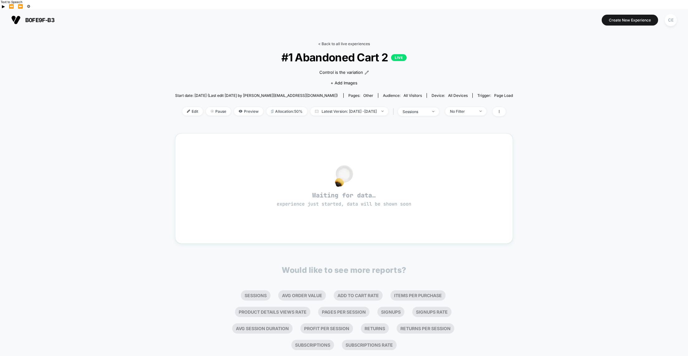
click at [333, 41] on link "< Back to all live experiences" at bounding box center [344, 43] width 52 height 5
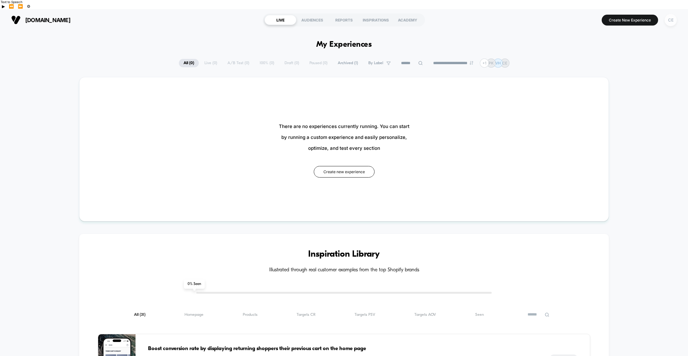
click at [670, 14] on div "CE" at bounding box center [670, 20] width 12 height 12
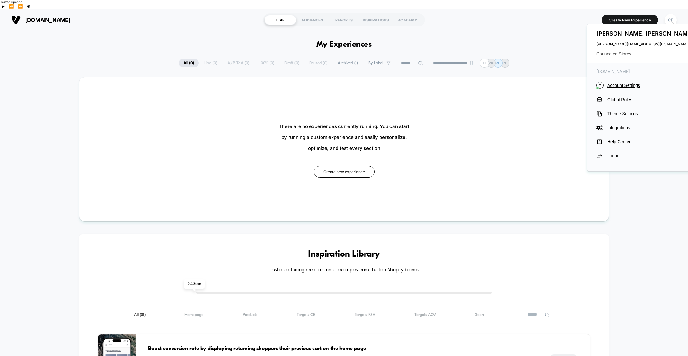
click at [615, 53] on span "Connected Stores" at bounding box center [645, 53] width 98 height 5
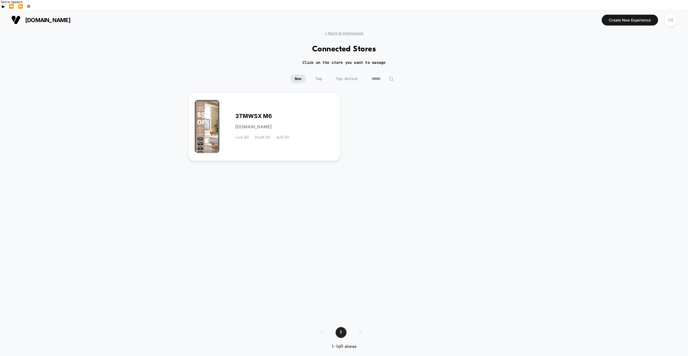
click at [319, 74] on span "Top" at bounding box center [319, 78] width 16 height 9
click at [346, 74] on span "Top Active" at bounding box center [346, 78] width 31 height 9
click at [293, 74] on span "New" at bounding box center [298, 78] width 16 height 9
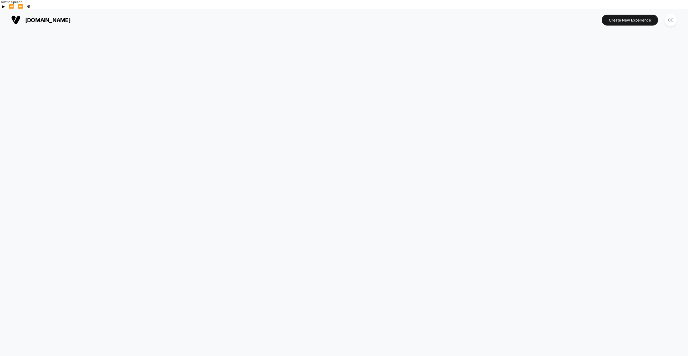
click at [278, 59] on div at bounding box center [344, 198] width 688 height 334
click at [46, 17] on span "valyouhawaii.com" at bounding box center [47, 20] width 45 height 7
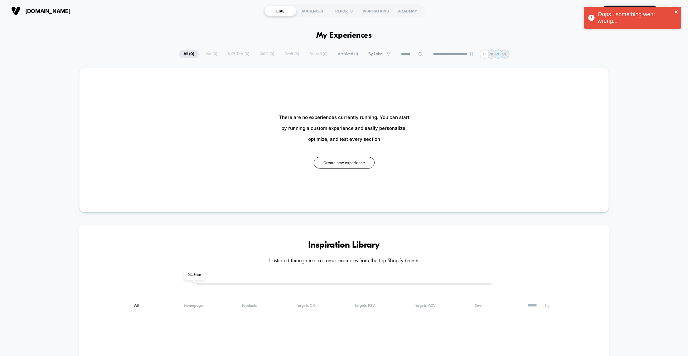
click at [677, 11] on icon "close" at bounding box center [675, 11] width 3 height 3
